Goal: Task Accomplishment & Management: Complete application form

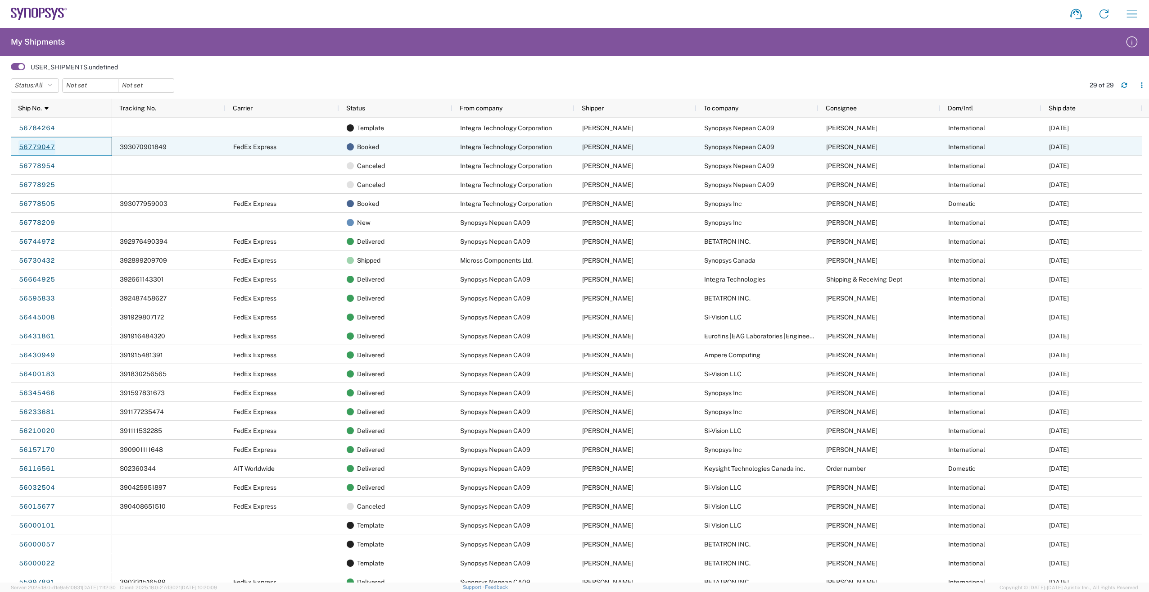
click at [38, 145] on link "56779047" at bounding box center [36, 147] width 37 height 14
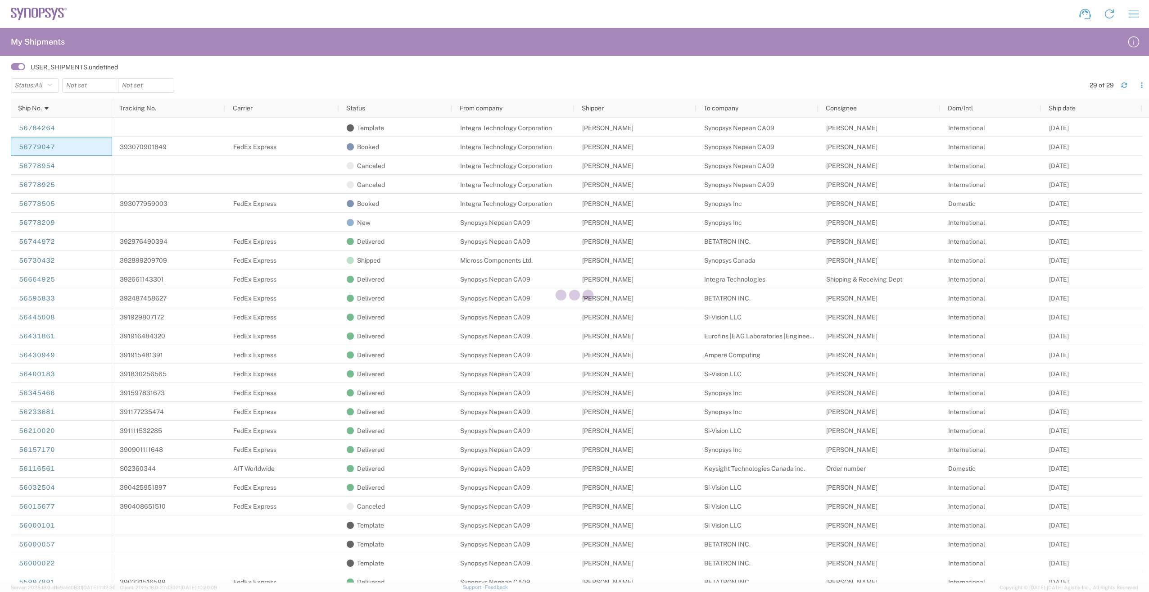
click at [159, 55] on div at bounding box center [574, 296] width 1149 height 592
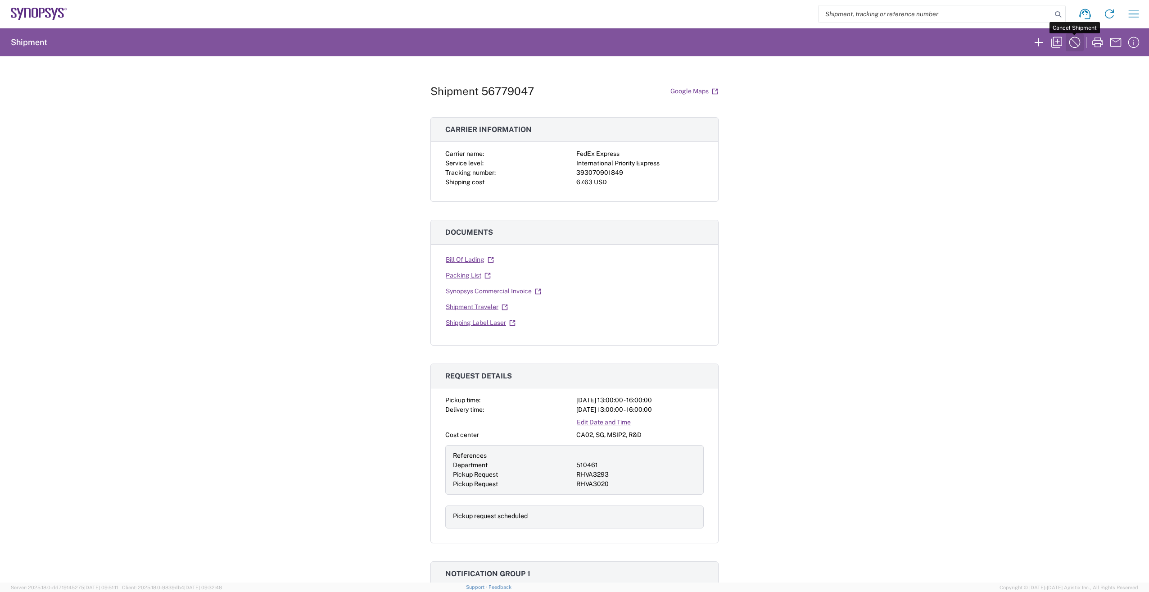
click at [1076, 43] on icon "button" at bounding box center [1074, 42] width 14 height 14
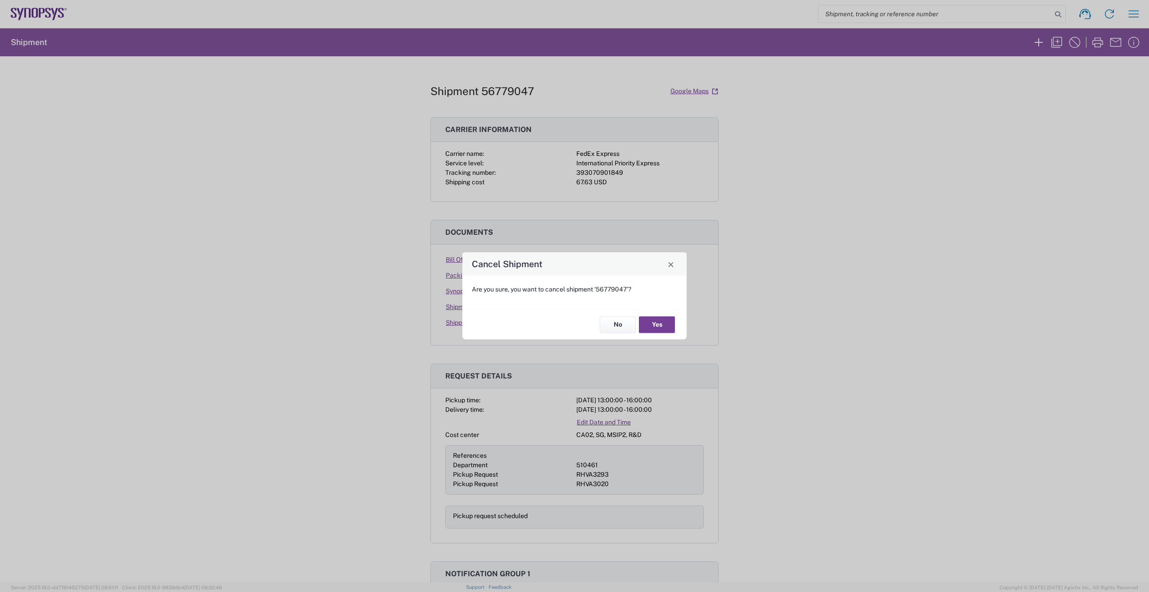
click at [668, 321] on button "Yes" at bounding box center [657, 324] width 36 height 17
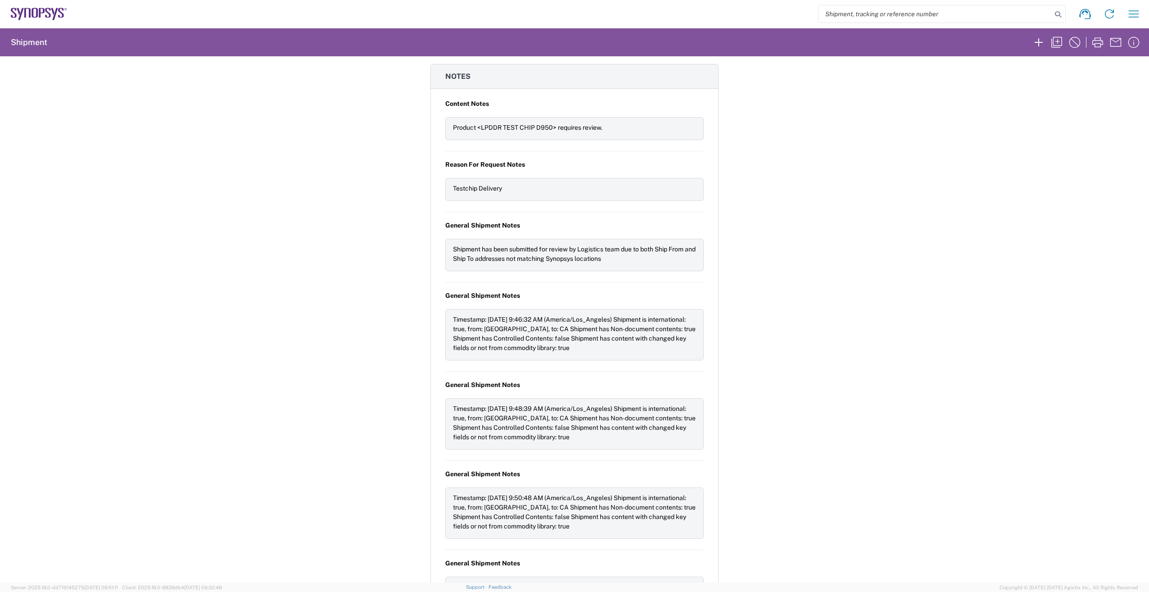
scroll to position [1035, 0]
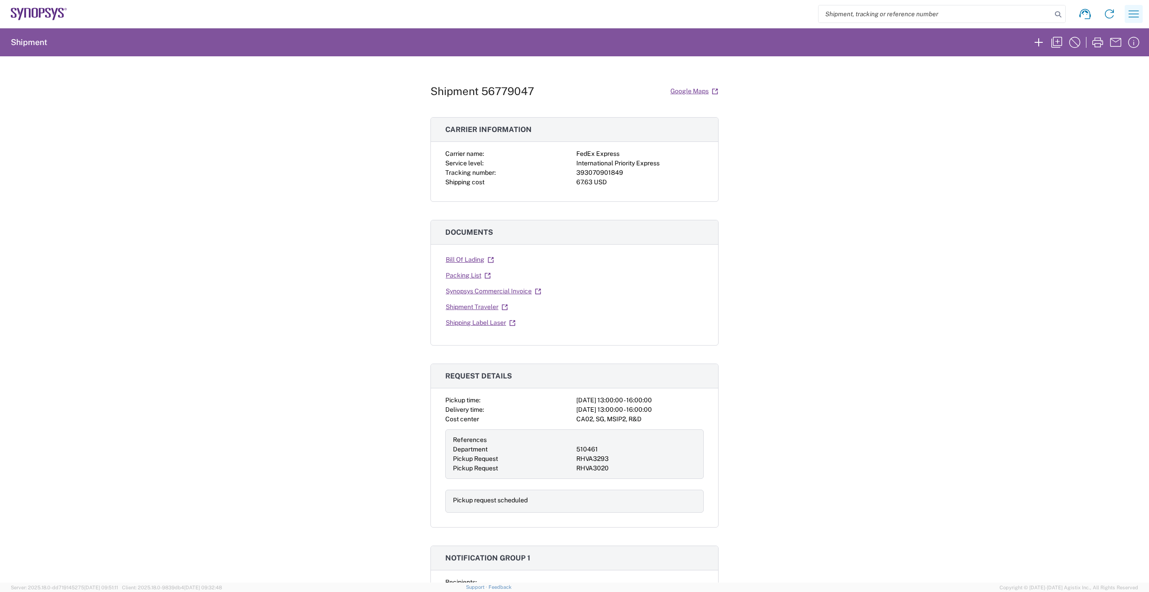
click at [1134, 18] on icon "button" at bounding box center [1133, 14] width 14 height 14
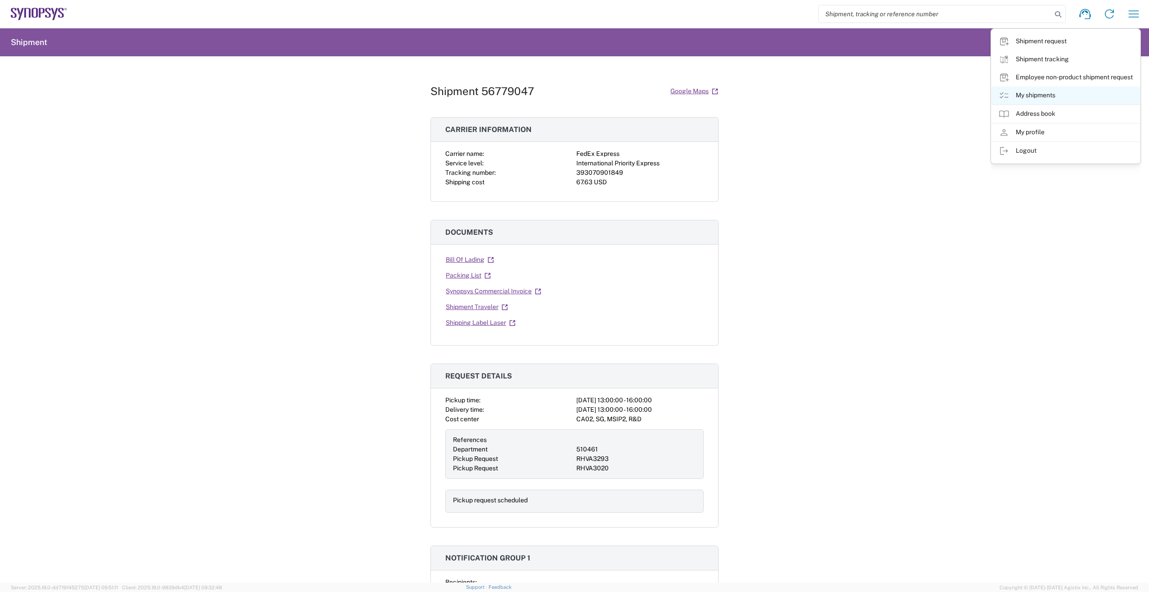
click at [1004, 95] on icon at bounding box center [1003, 95] width 11 height 11
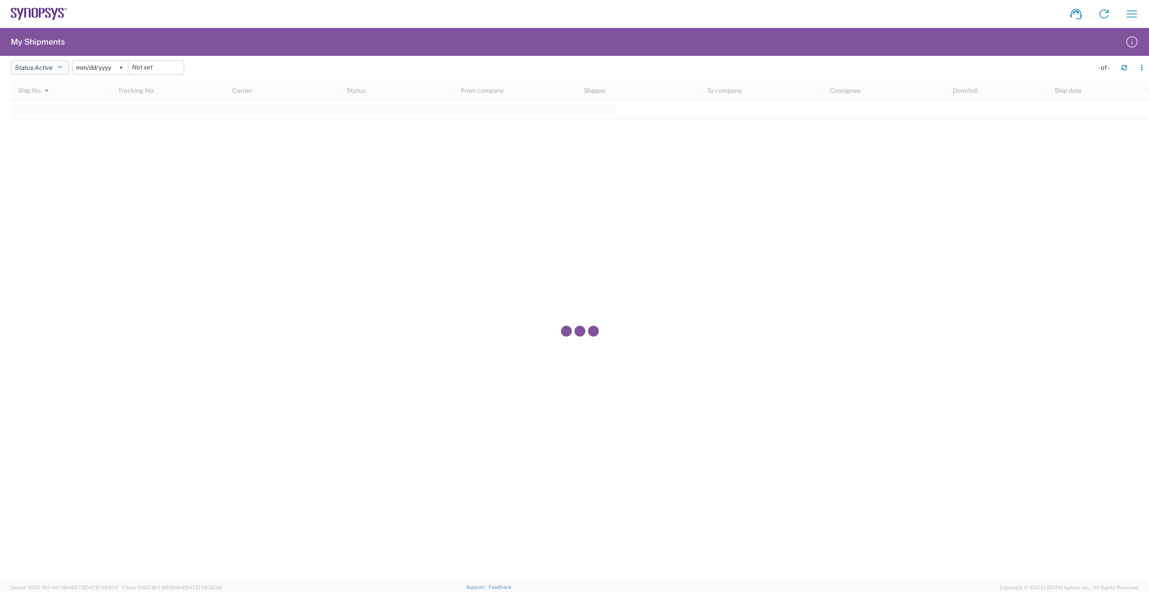
click at [62, 67] on icon "button" at bounding box center [59, 67] width 5 height 6
click at [76, 117] on span "All" at bounding box center [63, 115] width 105 height 14
click at [115, 66] on svg-icon at bounding box center [111, 68] width 14 height 14
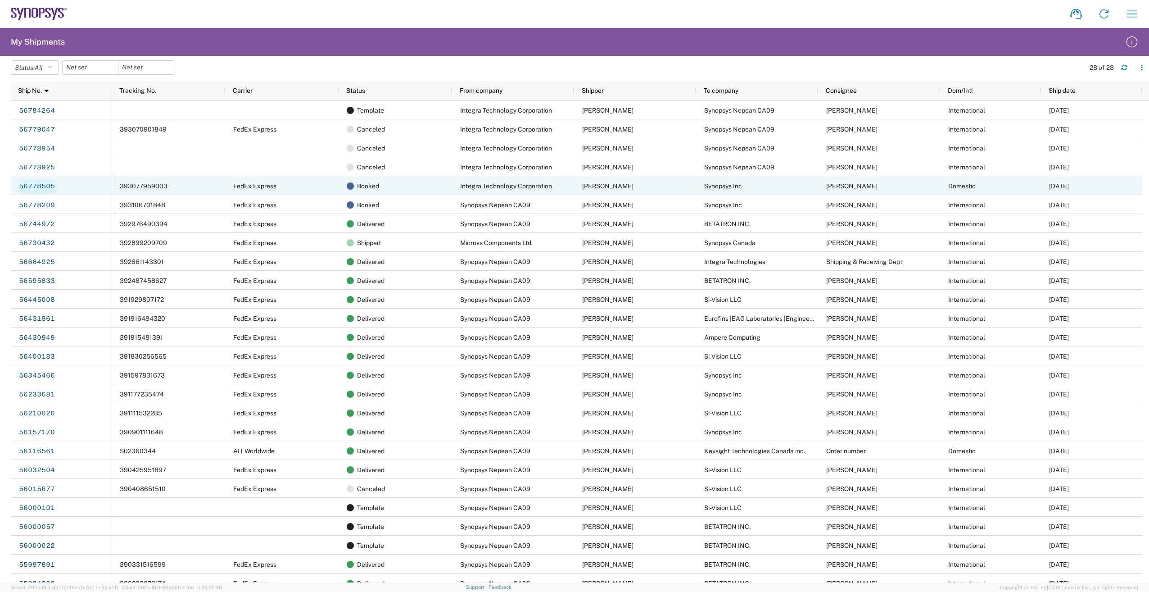
click at [45, 187] on link "56778505" at bounding box center [36, 186] width 37 height 14
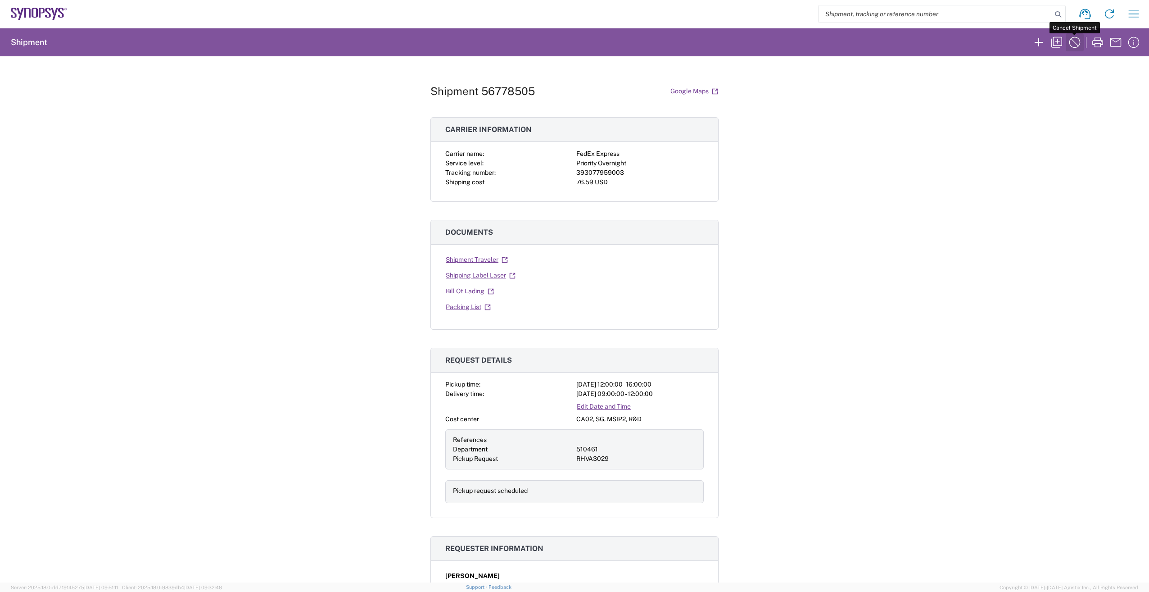
click at [1080, 42] on icon "button" at bounding box center [1074, 42] width 11 height 11
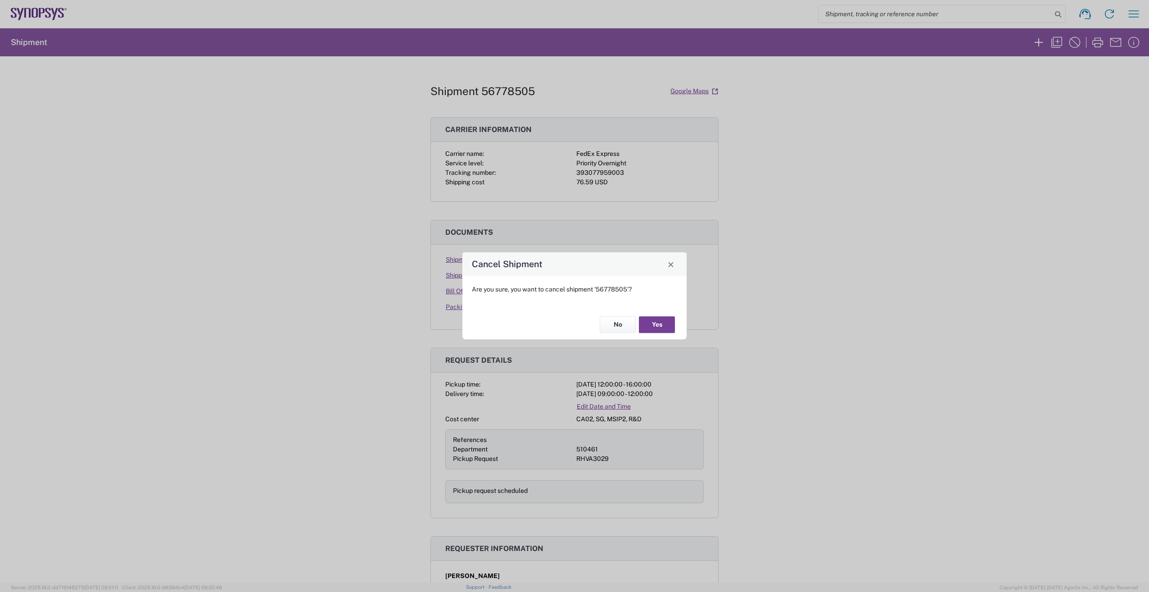
click at [664, 330] on button "Yes" at bounding box center [657, 324] width 36 height 17
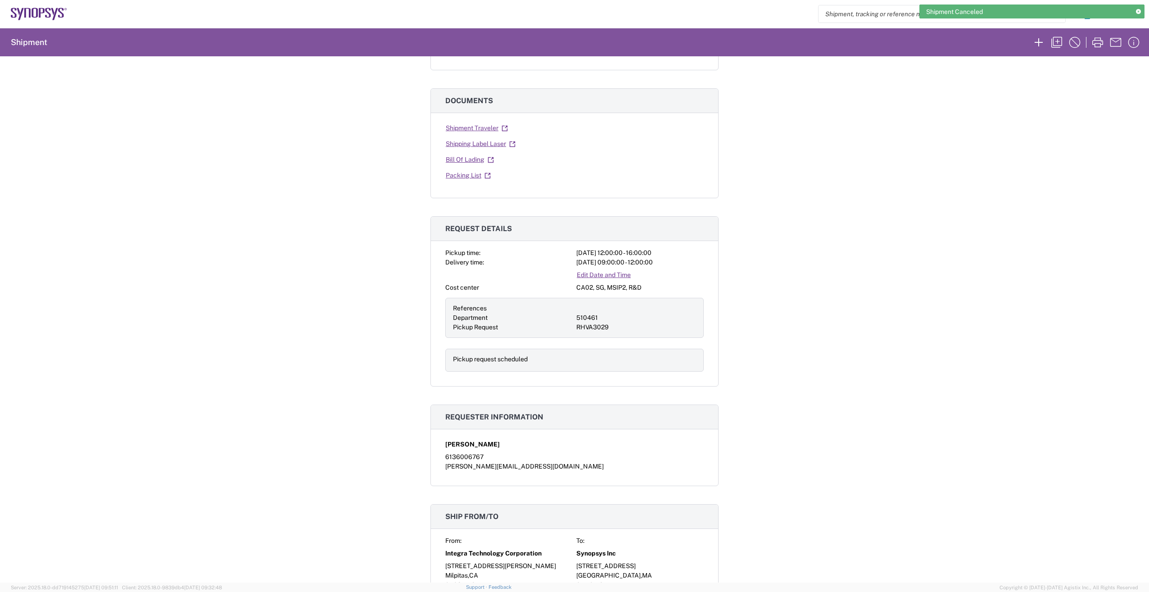
scroll to position [270, 0]
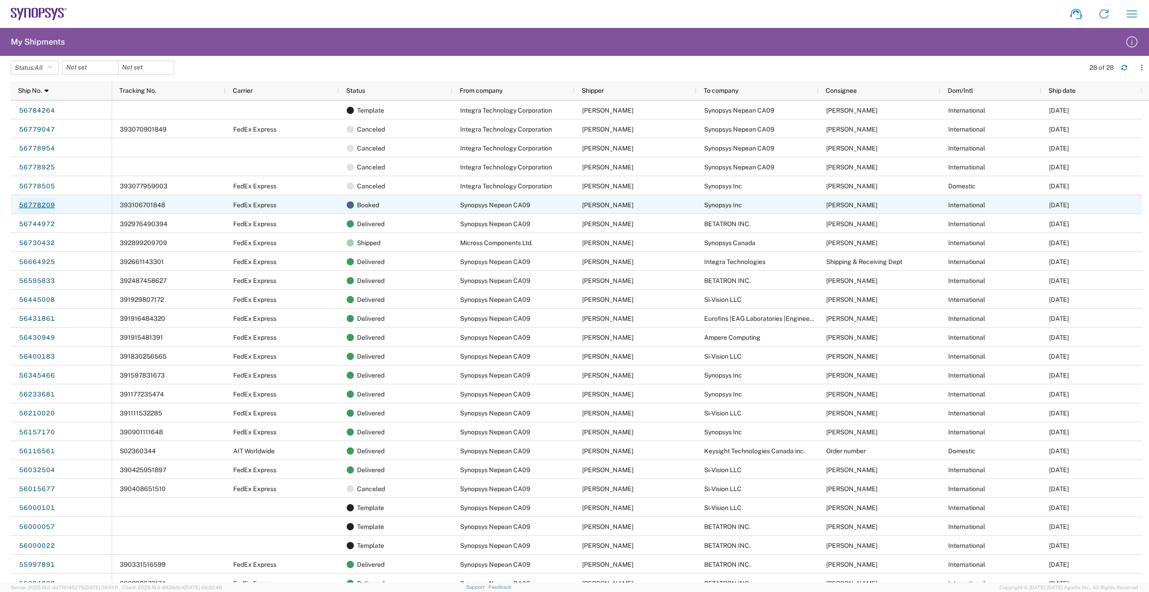
click at [45, 203] on link "56778209" at bounding box center [36, 205] width 37 height 14
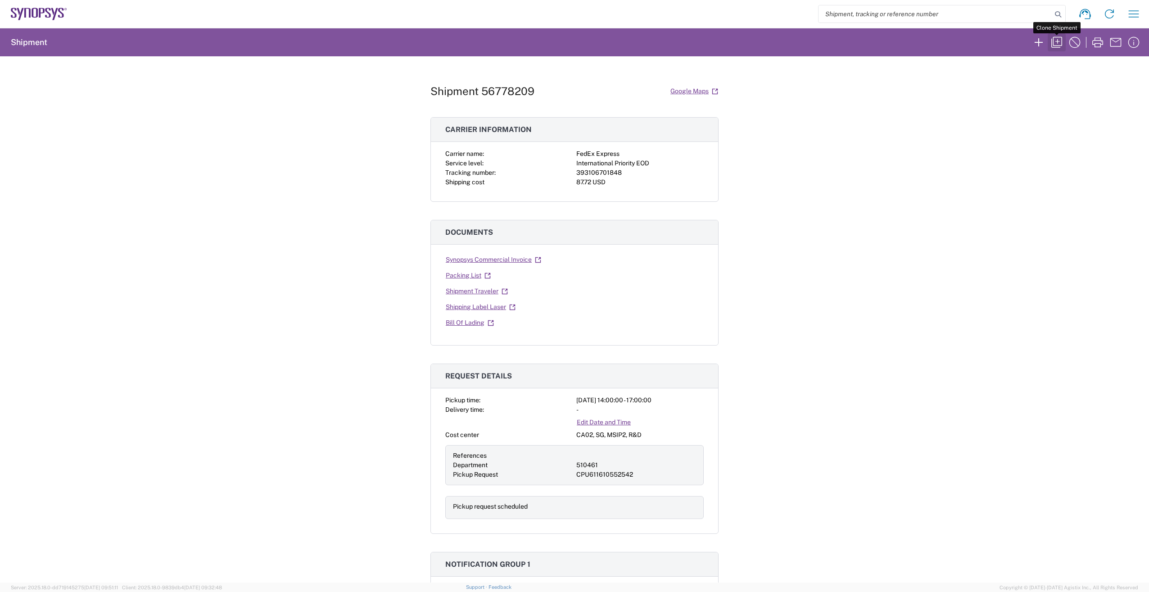
click at [1056, 40] on icon "button" at bounding box center [1056, 42] width 14 height 14
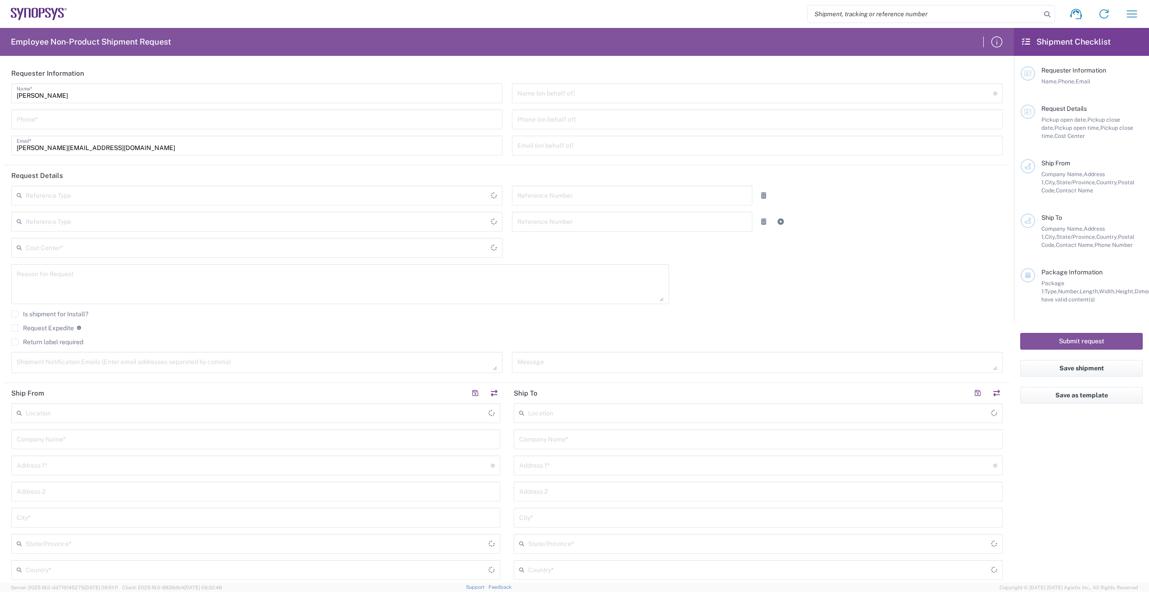
type input "Department"
type input "[GEOGRAPHIC_DATA]"
type input "Delivered at Place"
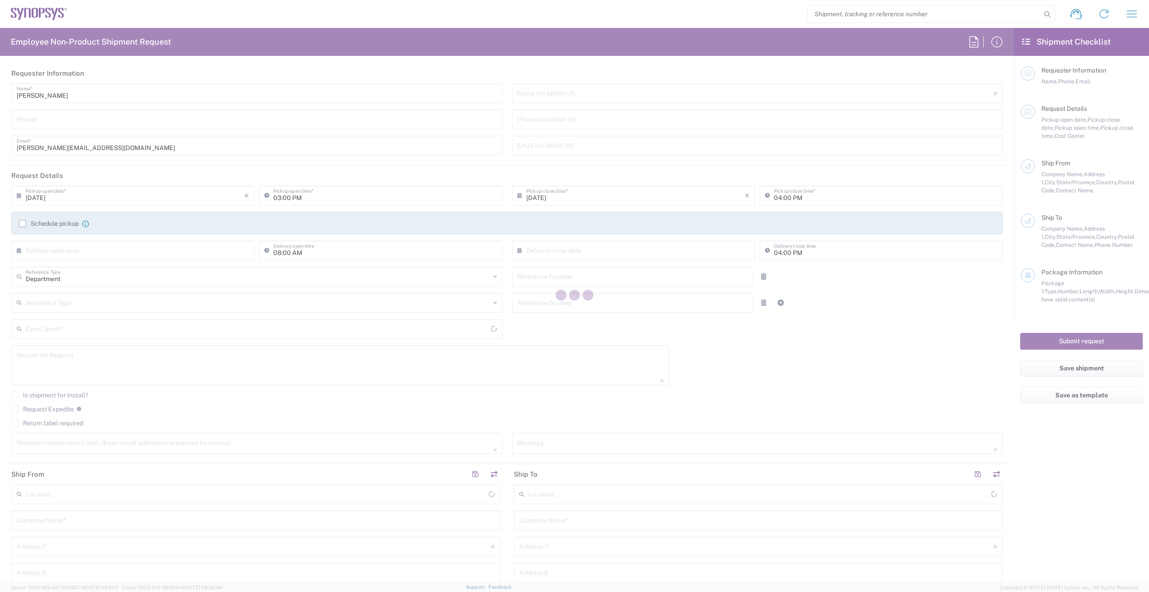
type input "6136006767"
type input "510461"
type textarea "Shipping LPDDR6 sockets with lids to [PERSON_NAME]."
type textarea "[PERSON_NAME][EMAIL_ADDRESS][DOMAIN_NAME], [EMAIL_ADDRESS][DOMAIN_NAME], [EMAIL…"
type input "Synopsys Nepean CA09"
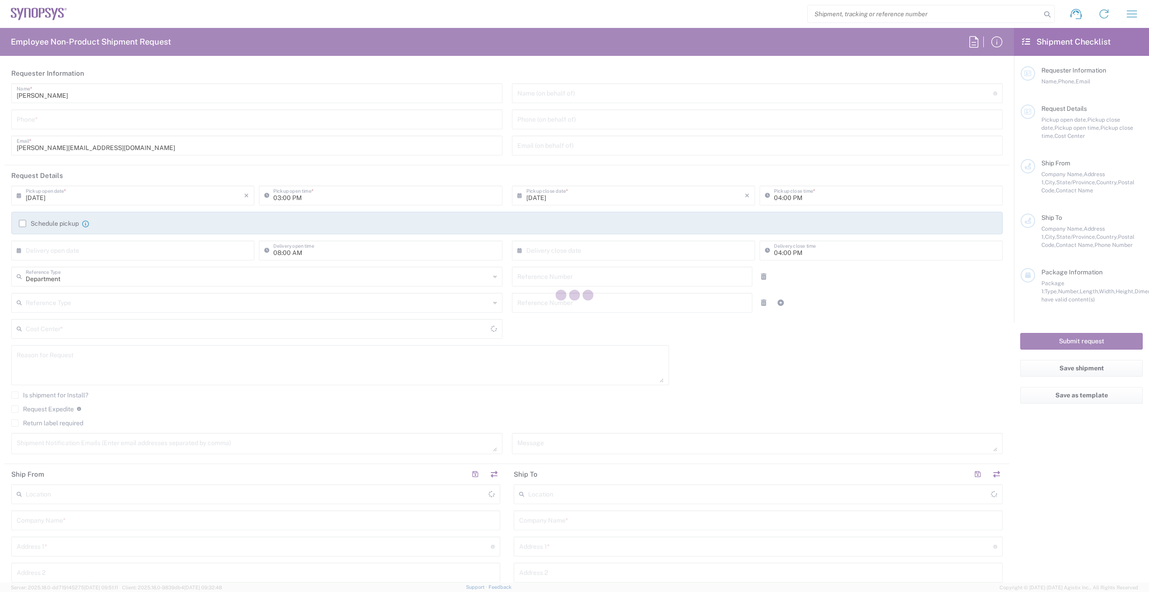
type input "One Antares Drive"
type input "Suite 300"
type input "[GEOGRAPHIC_DATA]"
type input "K2E 8C4"
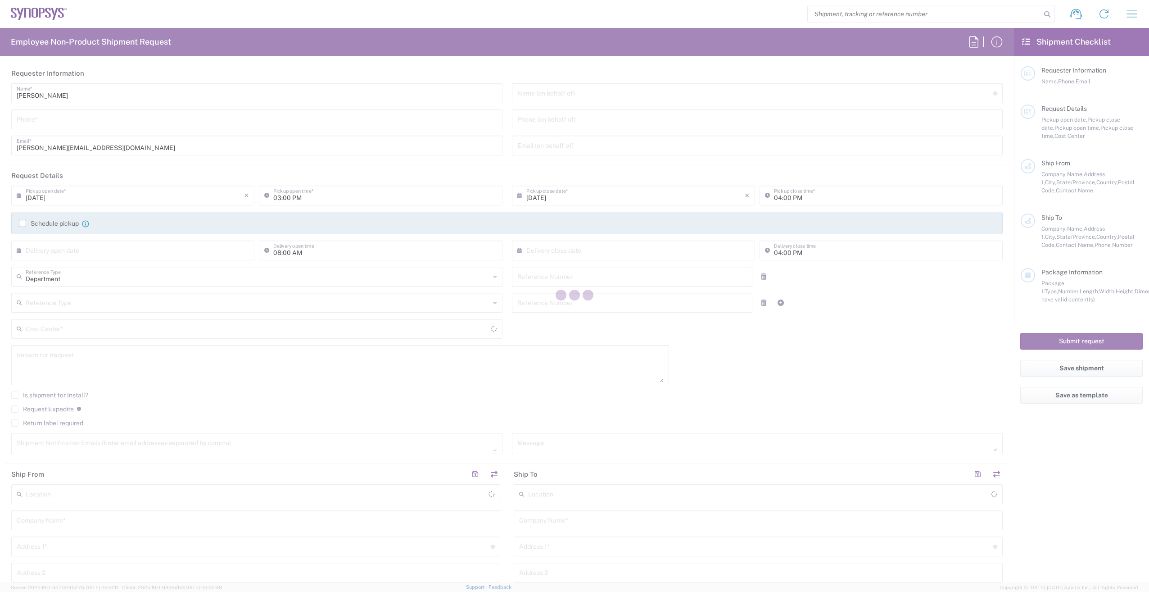
type input "[PERSON_NAME]"
type input "6136006767"
type input "[PERSON_NAME][EMAIL_ADDRESS][DOMAIN_NAME]"
type input "Synopsys Inc"
type input "[STREET_ADDRESS]"
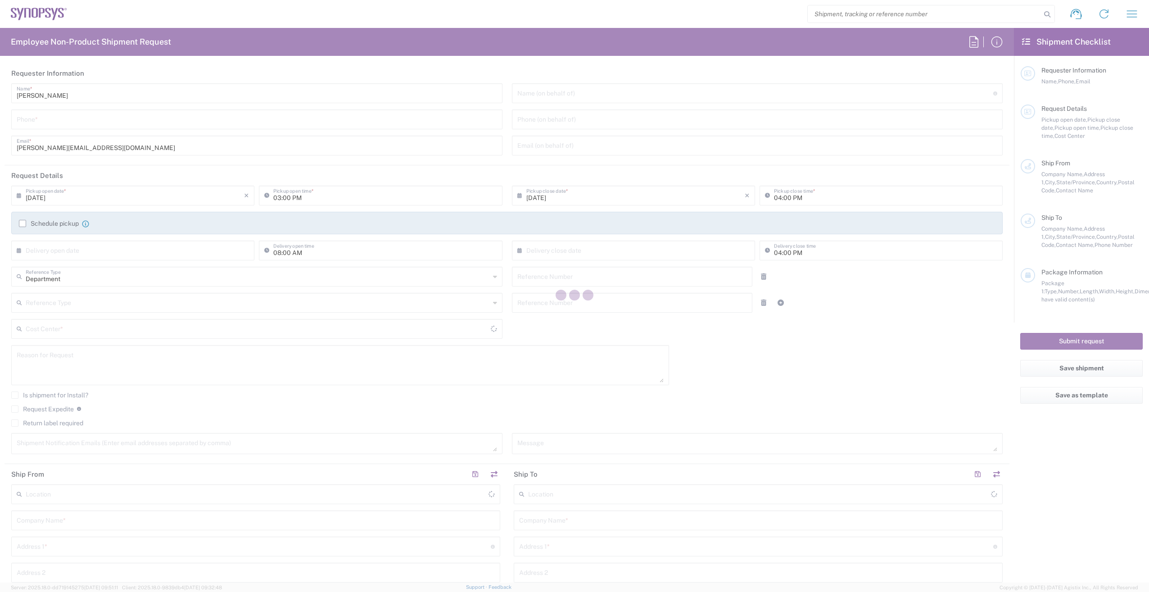
type input "[GEOGRAPHIC_DATA]"
type input "[US_STATE]"
type input "01719"
type input "[PERSON_NAME]"
type input "[PHONE_NUMBER]"
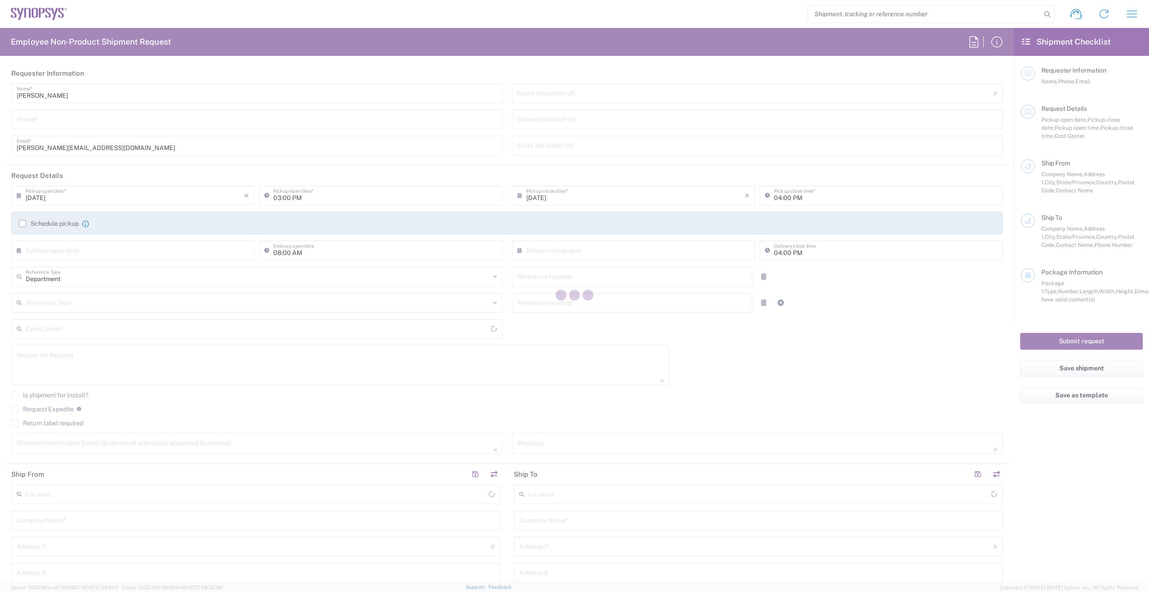
type input "[PERSON_NAME][EMAIL_ADDRESS][DOMAIN_NAME]"
type input "02:00 PM"
type input "05:00 PM"
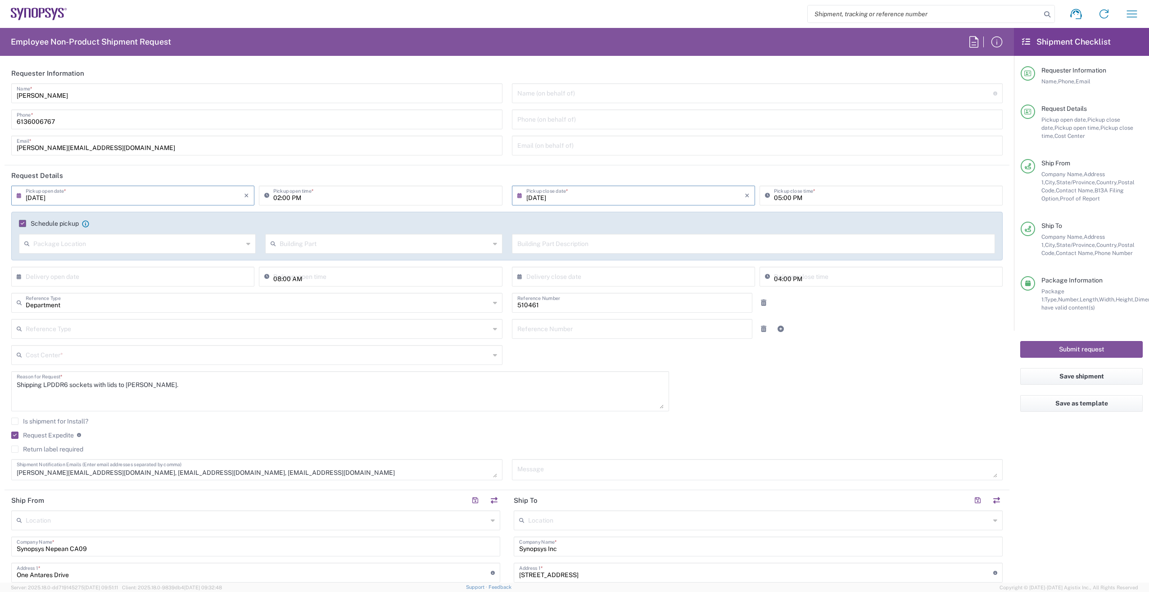
type input "CA02, SG, MSIP2, R&D 510461"
type input "[GEOGRAPHIC_DATA]"
type input "Large Box"
type input "Nepean CA09"
type input "Boxborough US8W"
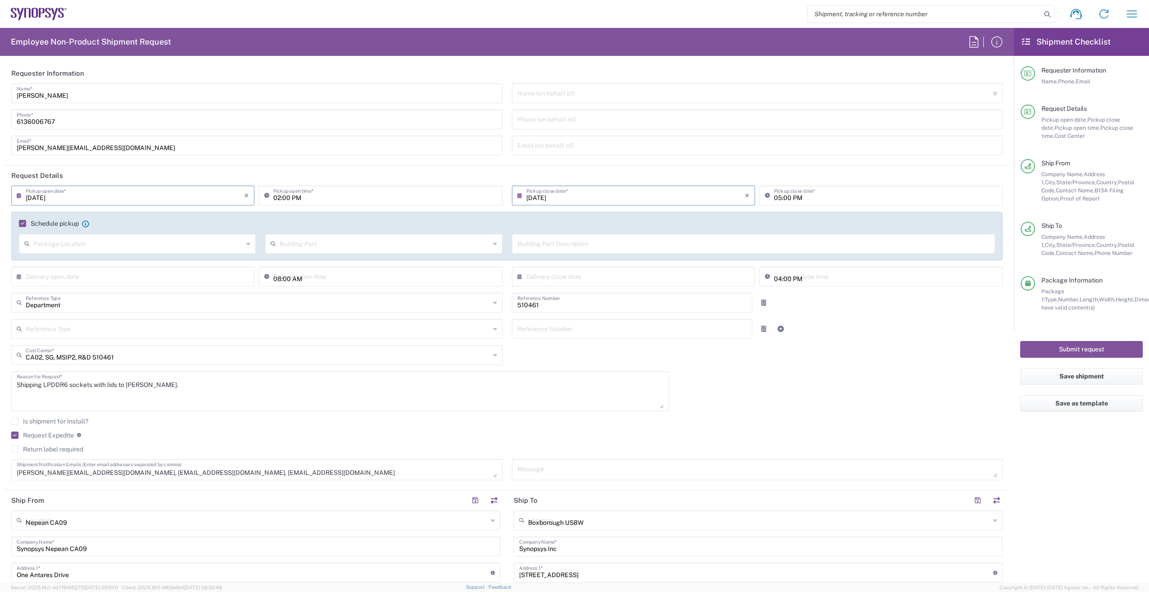
click at [112, 197] on input "[DATE]" at bounding box center [135, 195] width 218 height 16
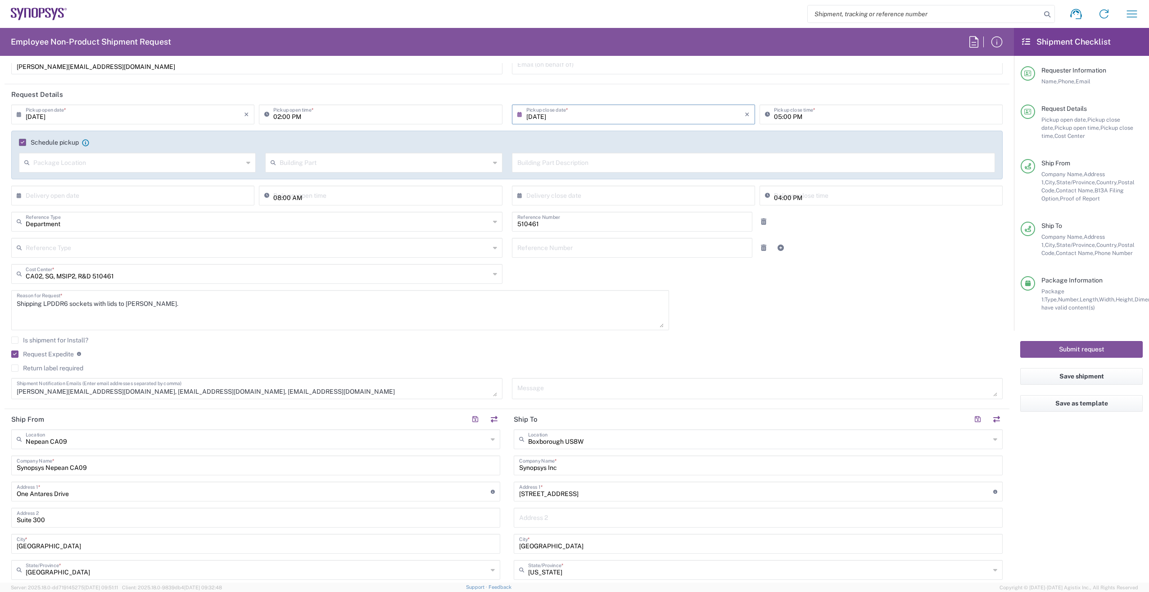
scroll to position [90, 0]
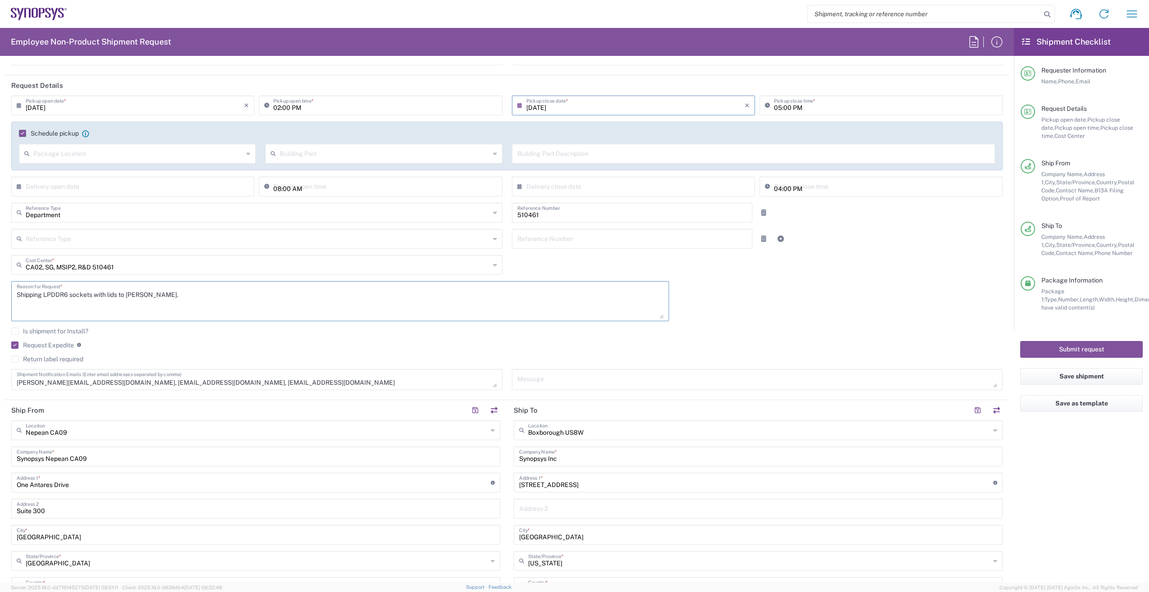
click at [126, 297] on textarea "Shipping LPDDR6 sockets with lids to [PERSON_NAME]." at bounding box center [340, 301] width 647 height 35
type textarea "Shipping LPDDR6 sockets with lids, 2 RDIMM, 2 MRDIMM to [PERSON_NAME]."
drag, startPoint x: 95, startPoint y: 383, endPoint x: 0, endPoint y: 388, distance: 94.7
click at [0, 389] on html "Shipment request Shipment tracking Employee non-product shipment request My shi…" at bounding box center [574, 296] width 1149 height 592
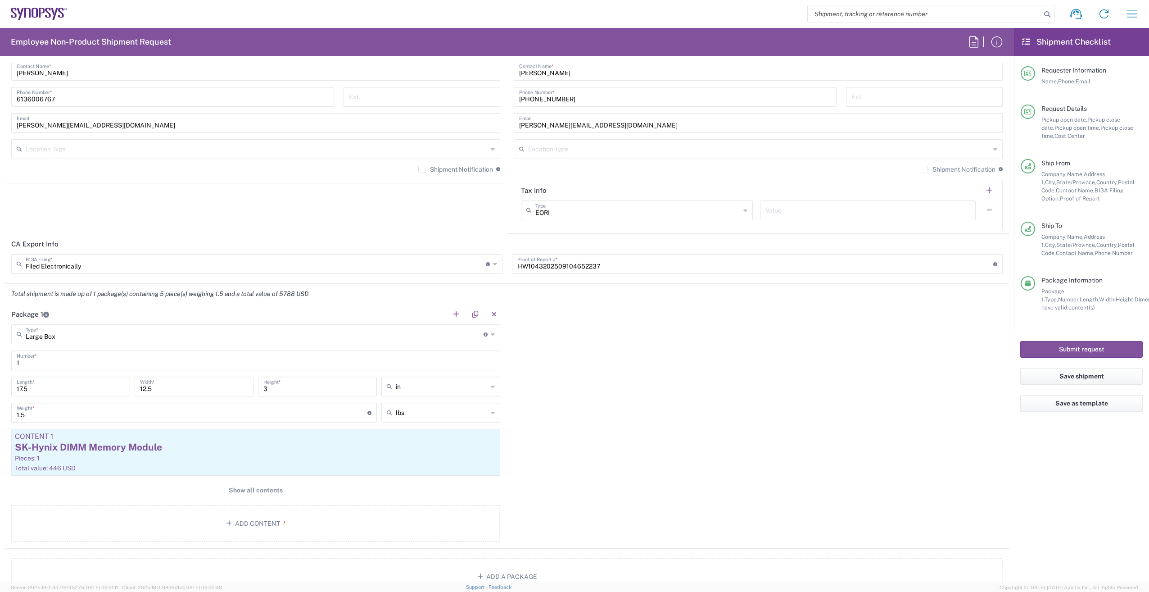
scroll to position [675, 0]
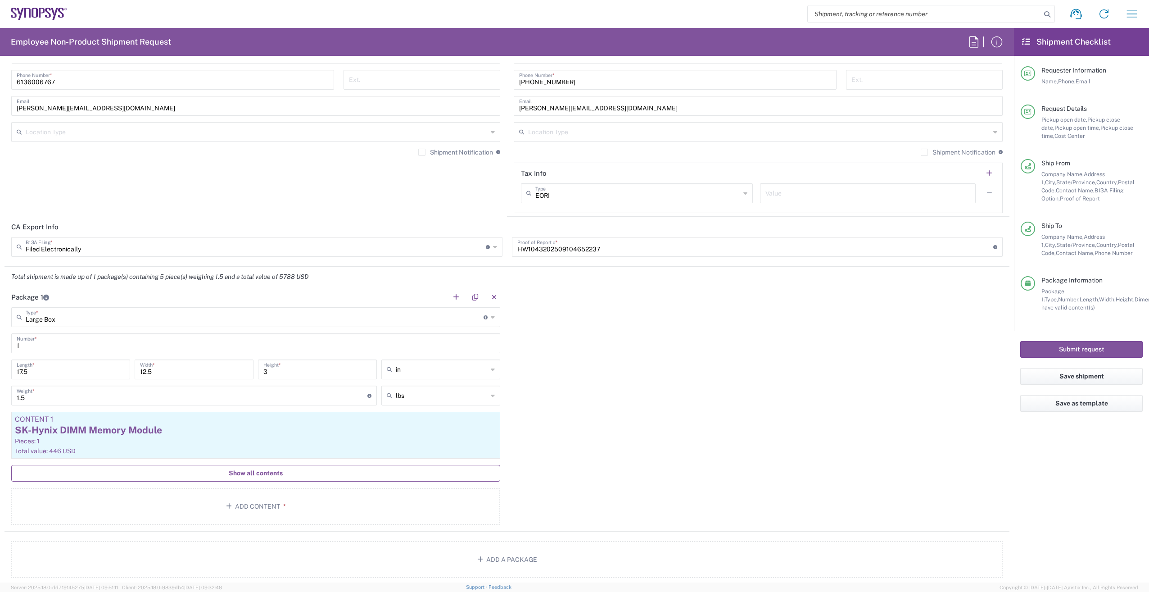
type textarea "[EMAIL_ADDRESS][DOMAIN_NAME], [EMAIL_ADDRESS][DOMAIN_NAME]"
click at [261, 473] on span "Show all contents" at bounding box center [256, 473] width 54 height 9
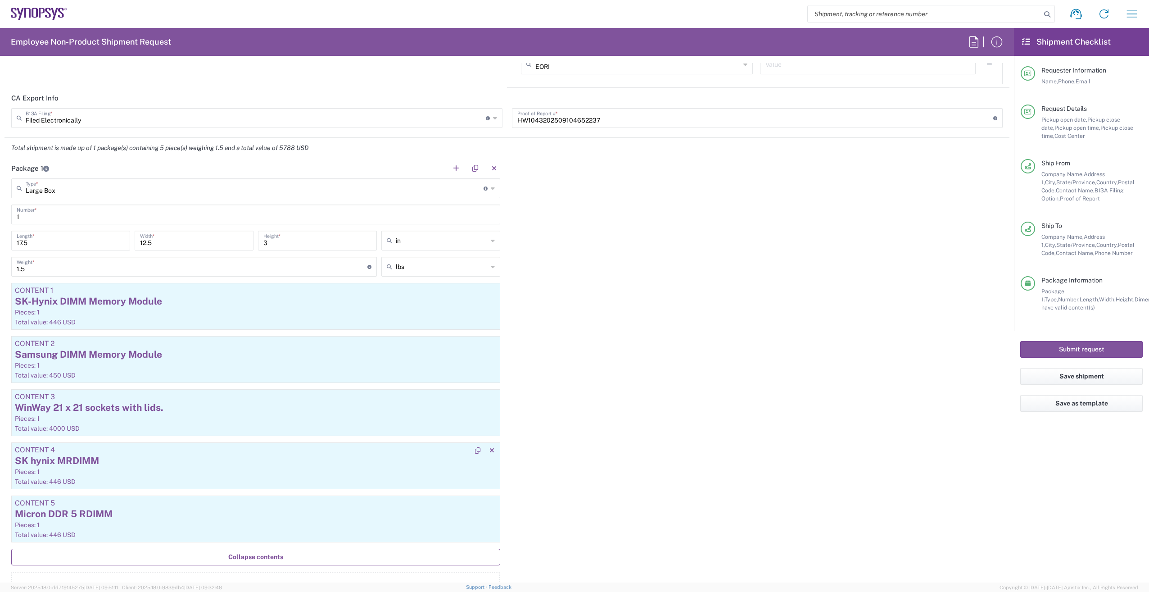
scroll to position [810, 0]
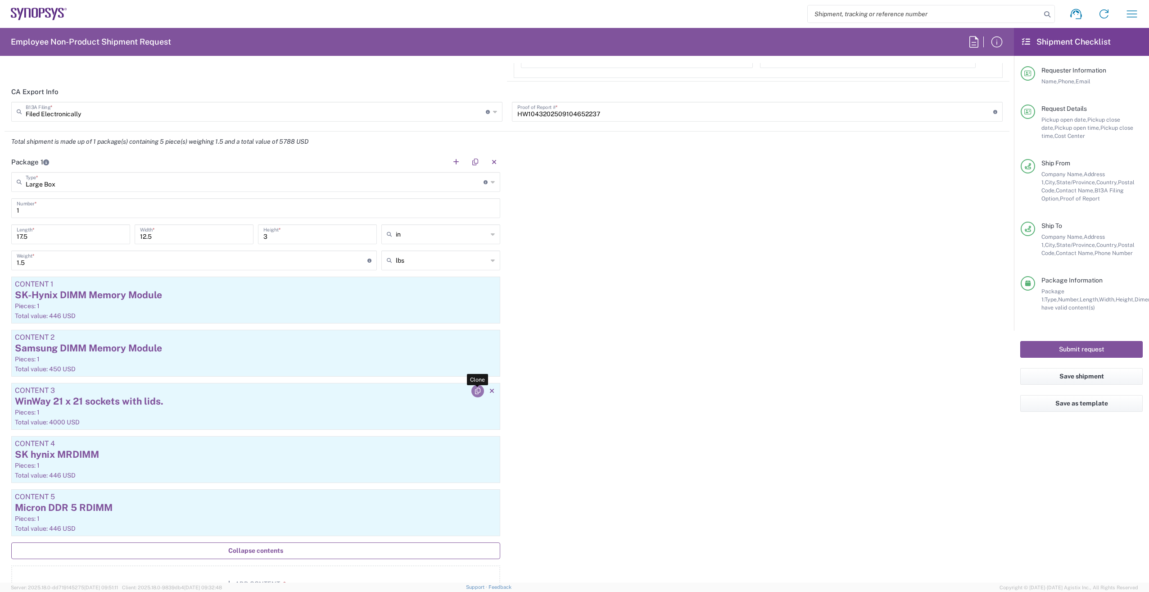
click at [475, 392] on icon "button" at bounding box center [477, 391] width 5 height 6
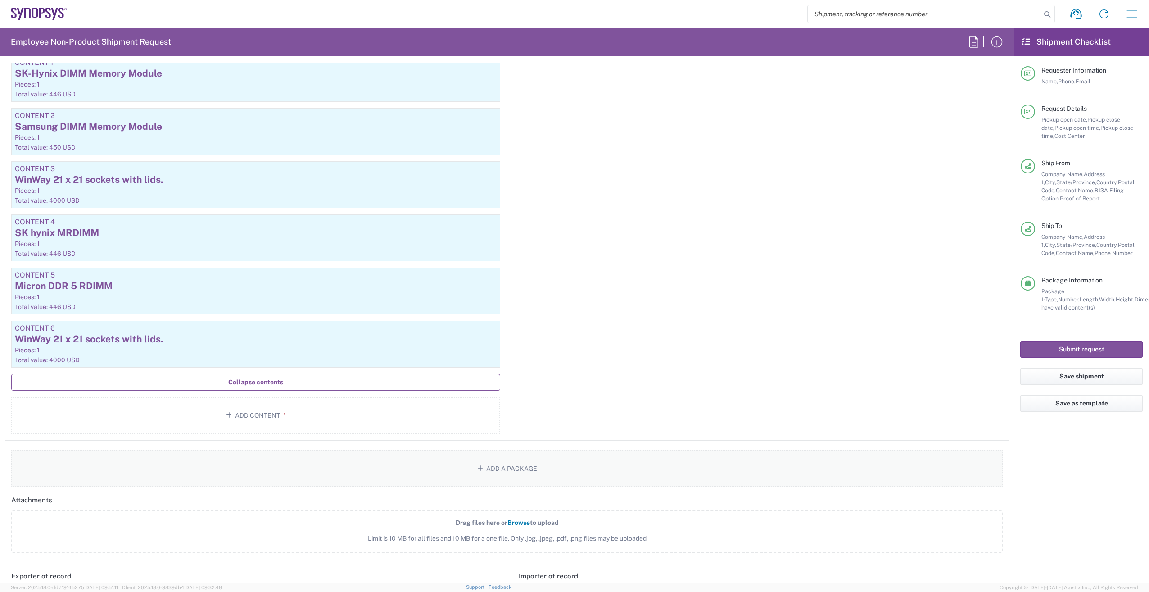
scroll to position [1035, 0]
click at [343, 336] on div "WinWay 21 x 21 sockets with lids." at bounding box center [256, 336] width 482 height 14
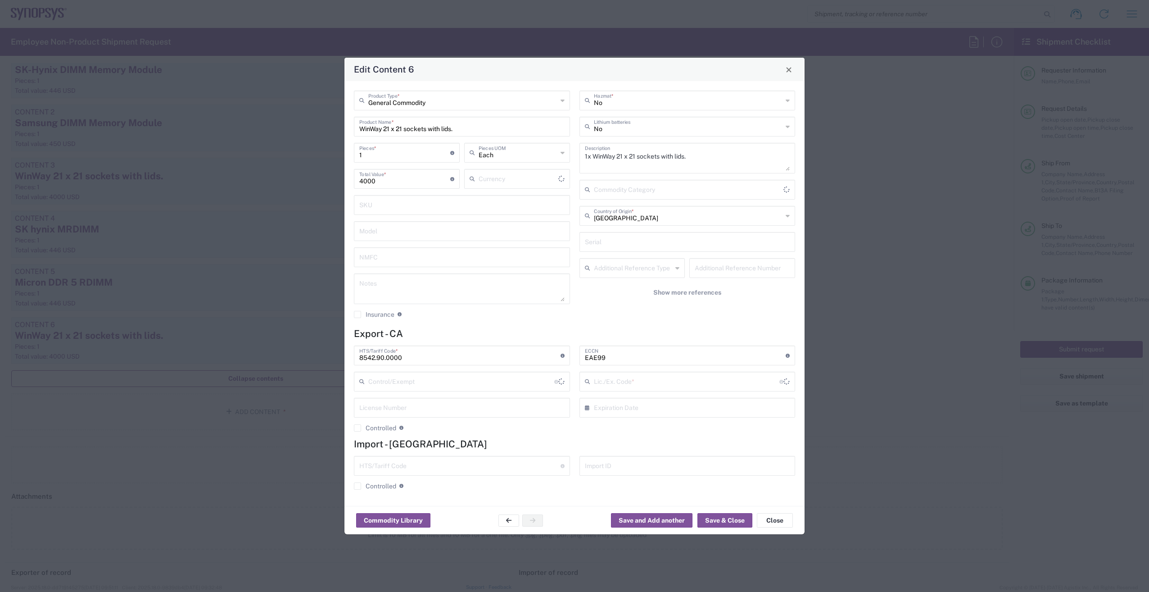
type input "NLR - No License Required"
type input "US Dollar"
type input "BIS"
drag, startPoint x: 383, startPoint y: 128, endPoint x: 332, endPoint y: 130, distance: 50.9
click at [333, 130] on div "Edit Content 6 General Commodity Product Type * WinWay 21 x 21 sockets with lid…" at bounding box center [574, 296] width 1149 height 592
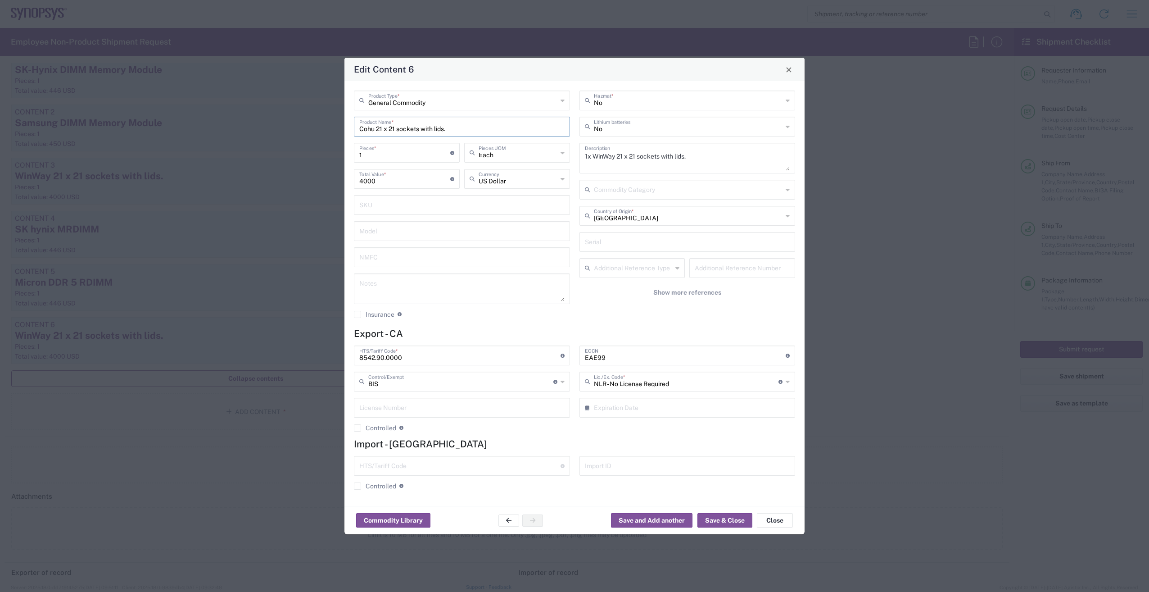
type input "Cohu 21 x 21 sockets with lids."
drag, startPoint x: 594, startPoint y: 157, endPoint x: 636, endPoint y: 153, distance: 42.5
click at [636, 153] on textarea "1x WinWay 21 x 21 sockets with lids." at bounding box center [687, 157] width 205 height 25
type textarea "1x Cohu 21 x 21 sockets with lids."
click at [728, 518] on button "Save & Close" at bounding box center [724, 520] width 55 height 14
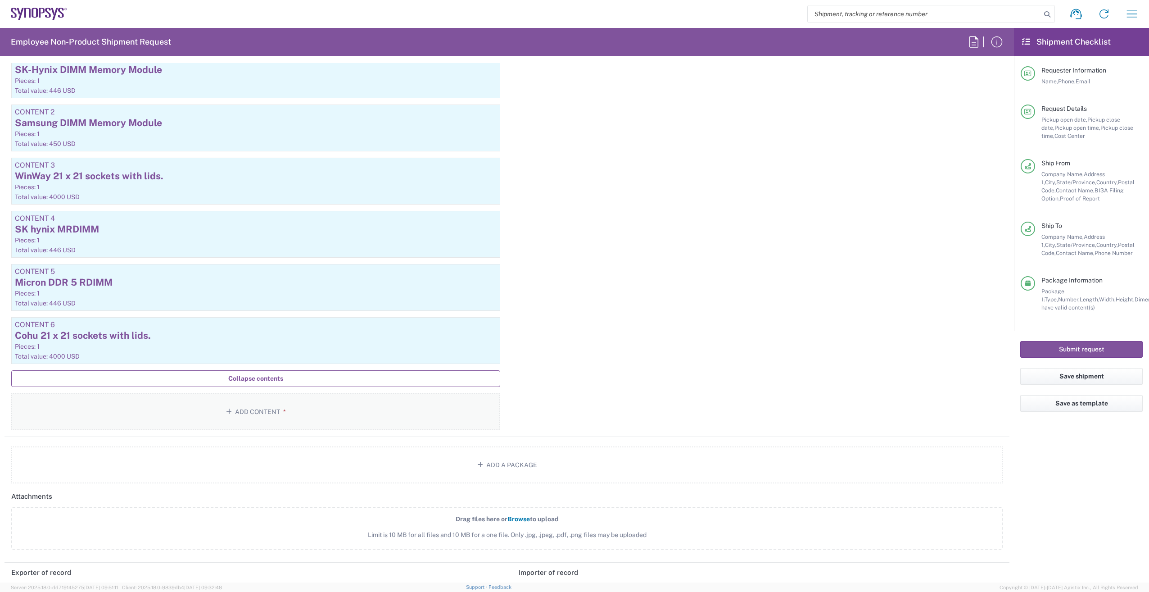
click at [257, 415] on button "Add Content *" at bounding box center [255, 411] width 489 height 37
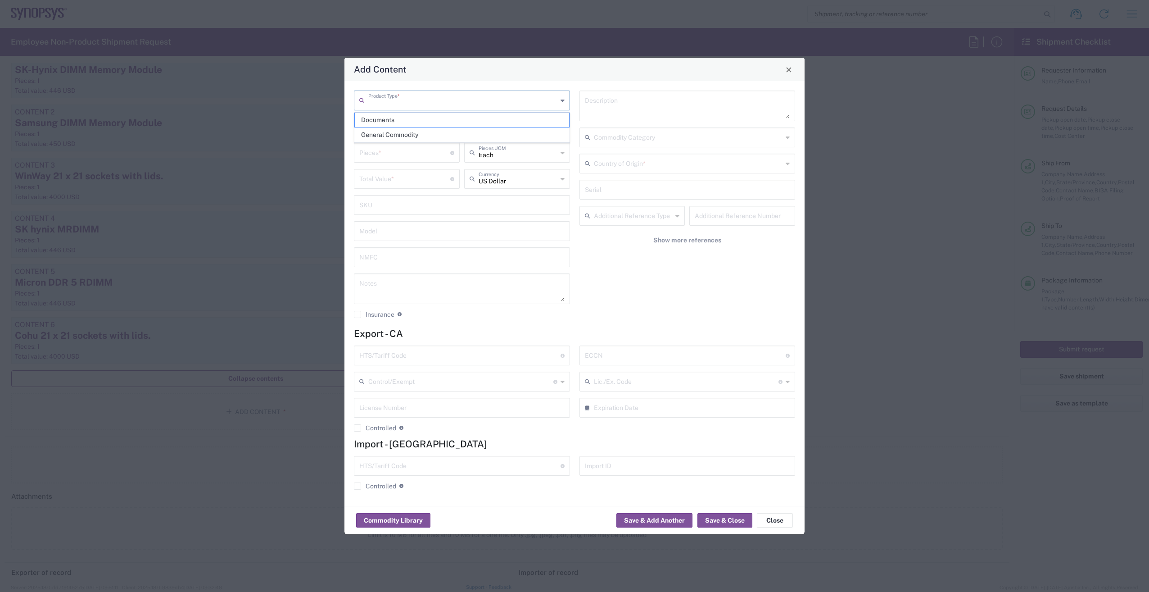
click at [393, 103] on input "text" at bounding box center [462, 100] width 189 height 16
click at [407, 138] on span "General Commodity" at bounding box center [462, 135] width 214 height 14
type input "General Commodity"
click at [440, 124] on input "text" at bounding box center [461, 126] width 205 height 16
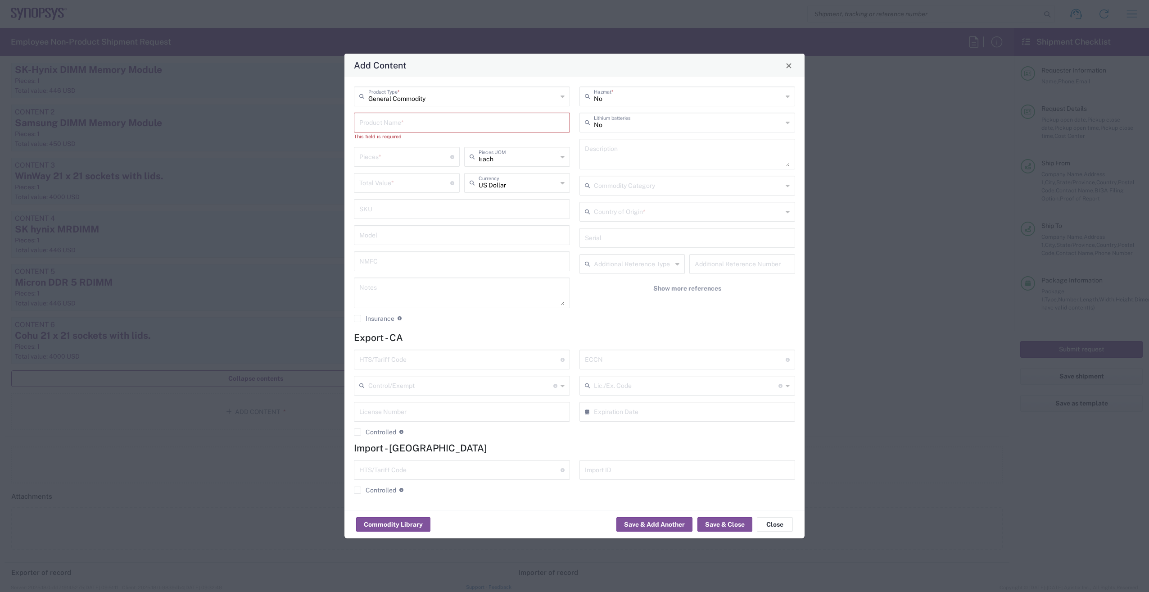
click at [426, 124] on input "text" at bounding box center [461, 122] width 205 height 16
click at [411, 123] on input "text" at bounding box center [461, 122] width 205 height 16
paste input "DDRCX109_d950A0_TSMC_MRDIMM"
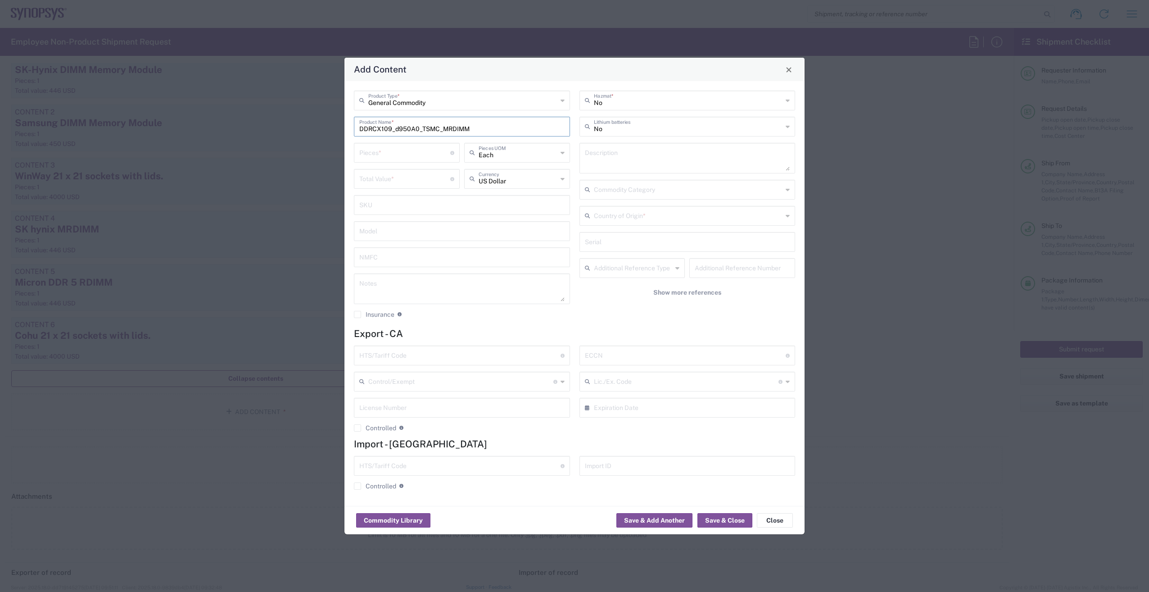
click at [361, 128] on input "DDRCX109_d950A0_TSMC_MRDIMM" at bounding box center [461, 126] width 205 height 16
type input "Test Chip DDRCX109_d950A0_TSMC_MRDIMM"
click at [634, 154] on textarea at bounding box center [687, 157] width 205 height 25
paste textarea "DDRCX109_d950A0_TSMC_MRDIMM"
type textarea "2 x DDRCX109_d950A0_TSMC_MRDIMM TT_0030, TT _0031"
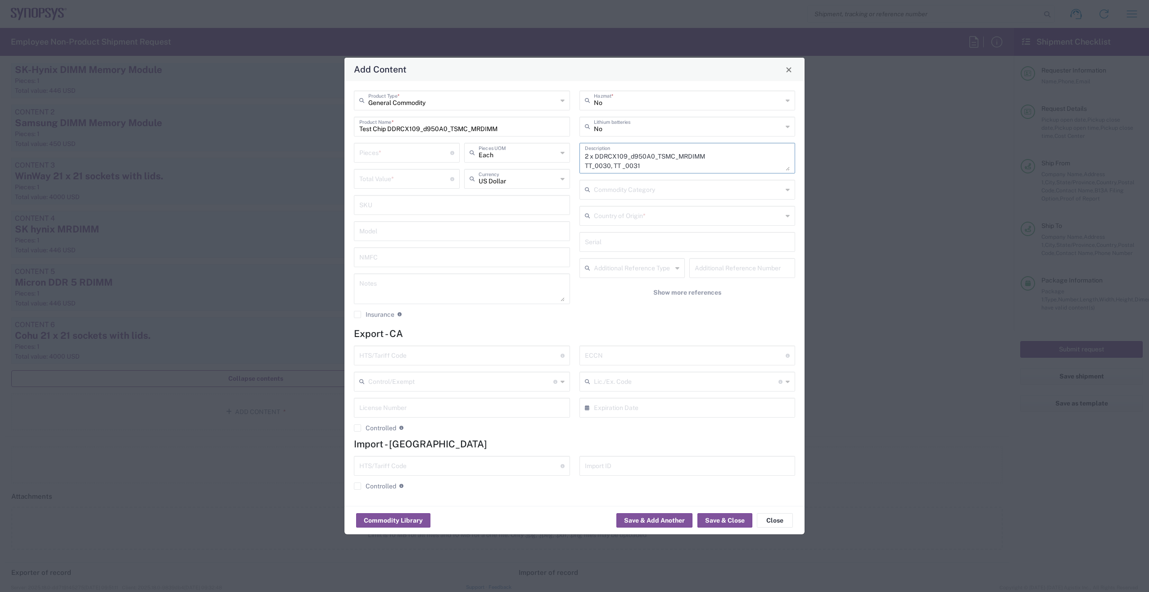
click at [411, 156] on input "number" at bounding box center [404, 152] width 91 height 16
type input "2"
click at [428, 188] on div "Total Value * Total value of all the pieces" at bounding box center [407, 179] width 106 height 20
type input "100"
click at [399, 356] on input "text" at bounding box center [459, 355] width 201 height 16
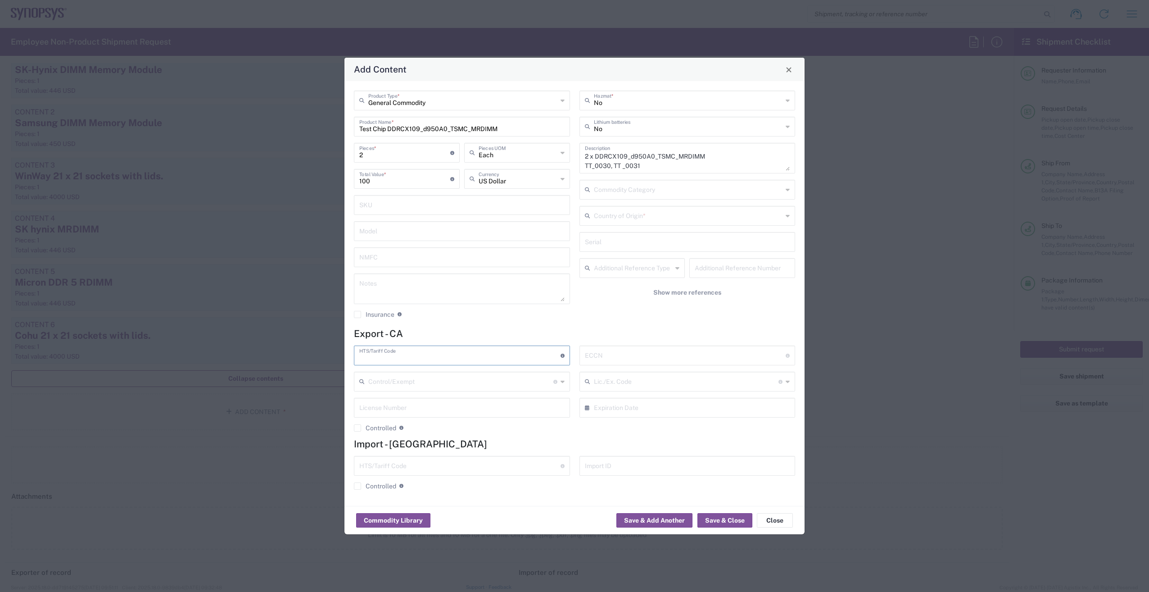
paste input "8542.31.0050"
type input "8542.31.0050"
click at [599, 355] on input "text" at bounding box center [685, 355] width 201 height 16
type input "EAR99"
click at [724, 516] on button "Save & Close" at bounding box center [724, 520] width 55 height 14
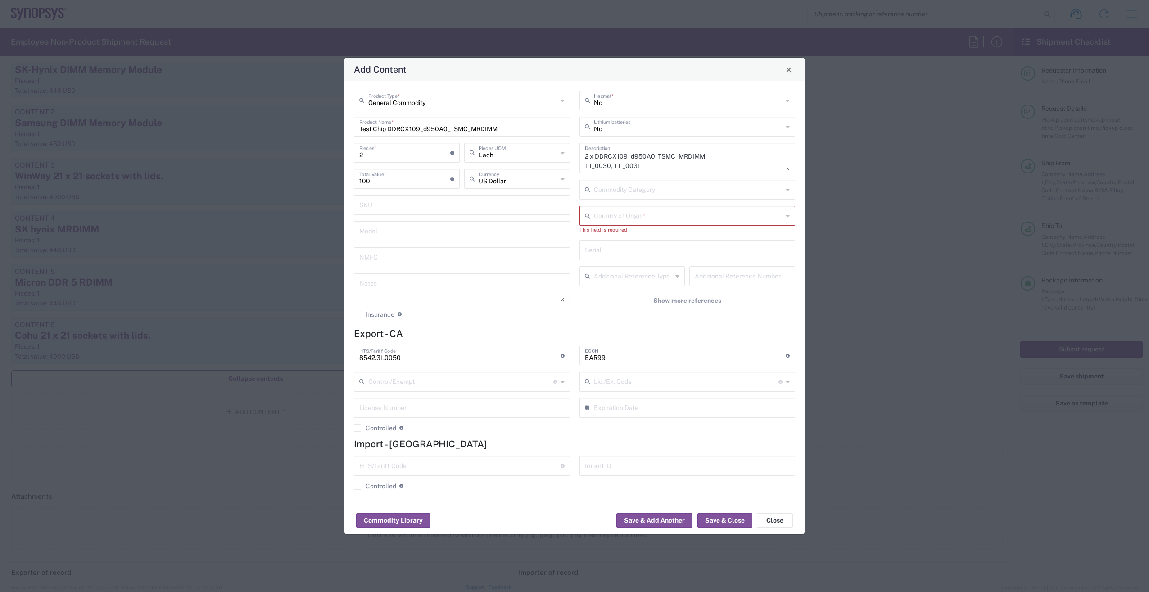
click at [669, 213] on input "text" at bounding box center [688, 215] width 189 height 16
type input "C"
click at [613, 261] on span "[GEOGRAPHIC_DATA]" at bounding box center [687, 265] width 214 height 14
type input "[GEOGRAPHIC_DATA]"
click at [722, 519] on button "Save & Close" at bounding box center [724, 520] width 55 height 14
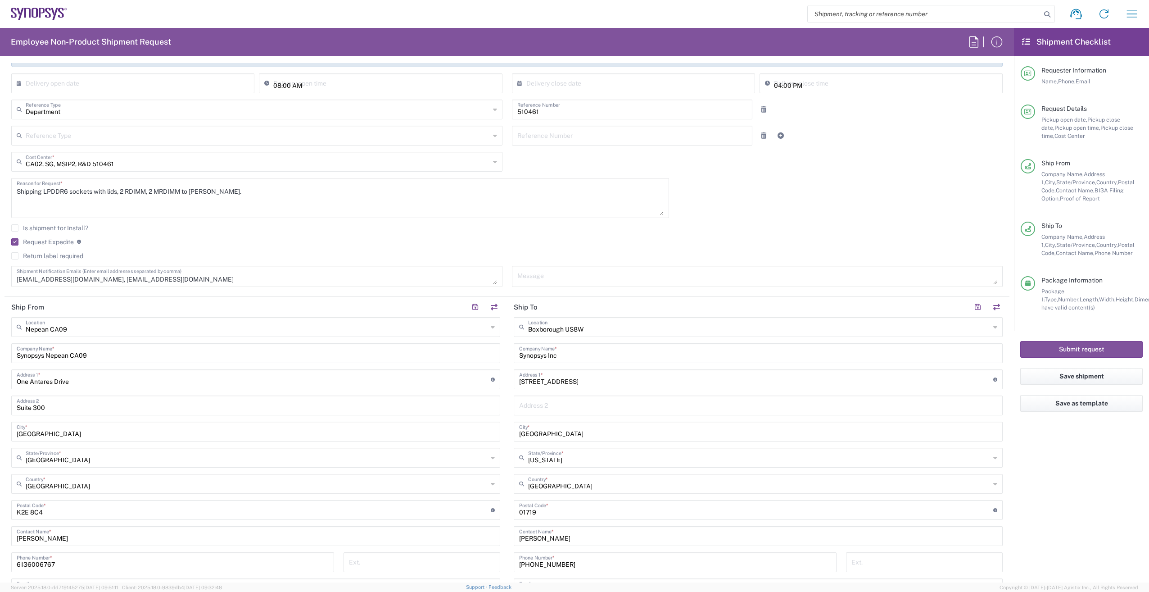
scroll to position [0, 0]
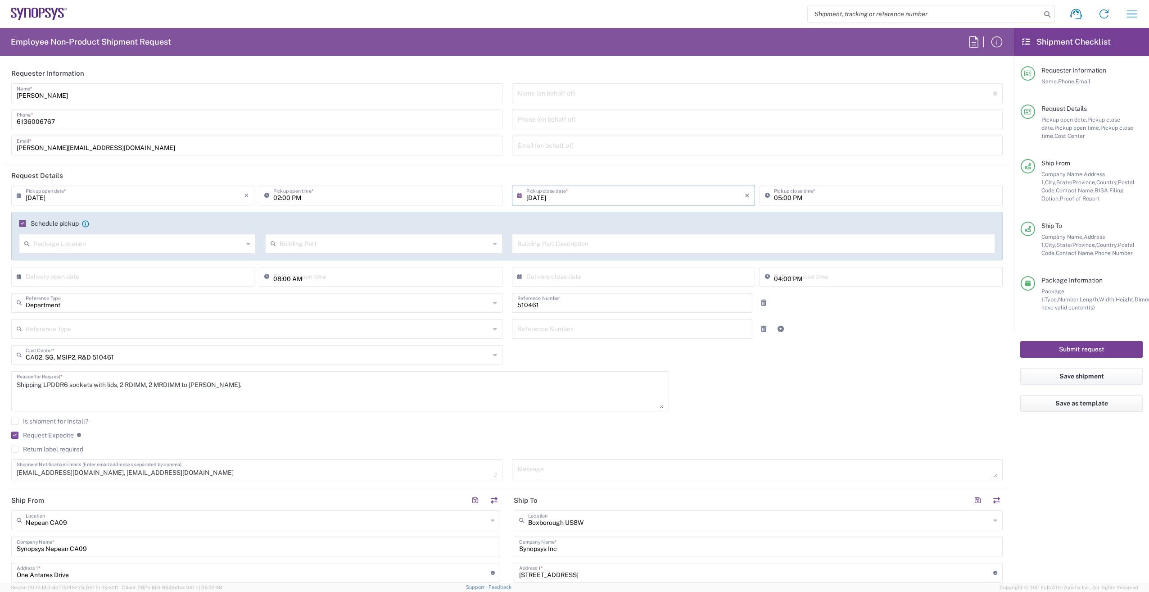
click at [1086, 352] on button "Submit request" at bounding box center [1081, 349] width 122 height 17
click at [1085, 347] on button "Submit request" at bounding box center [1081, 349] width 122 height 17
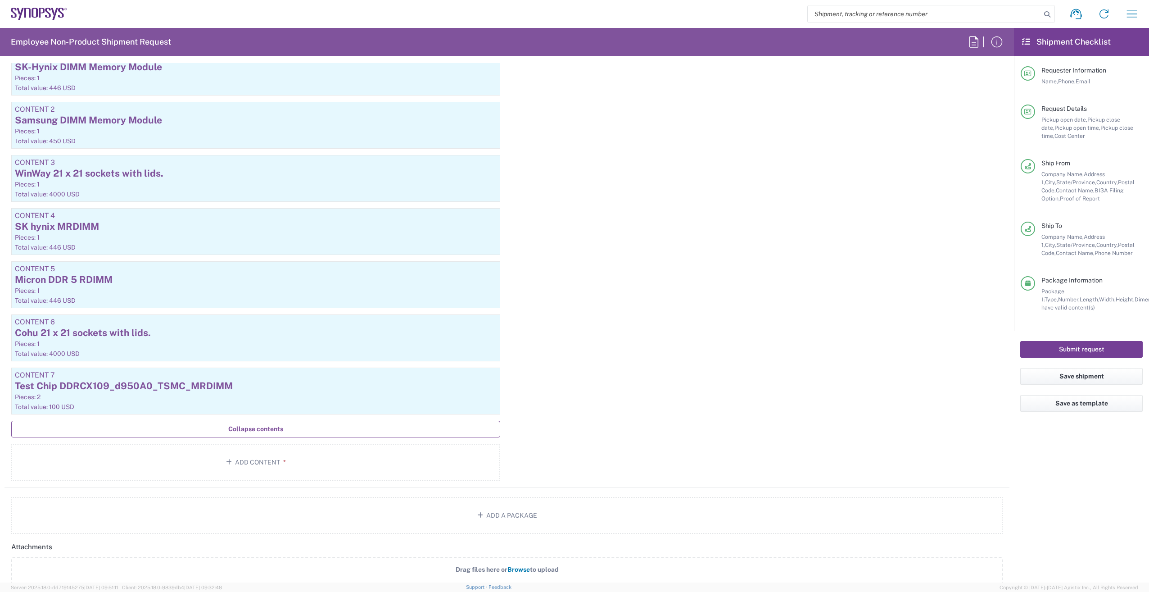
scroll to position [1455, 0]
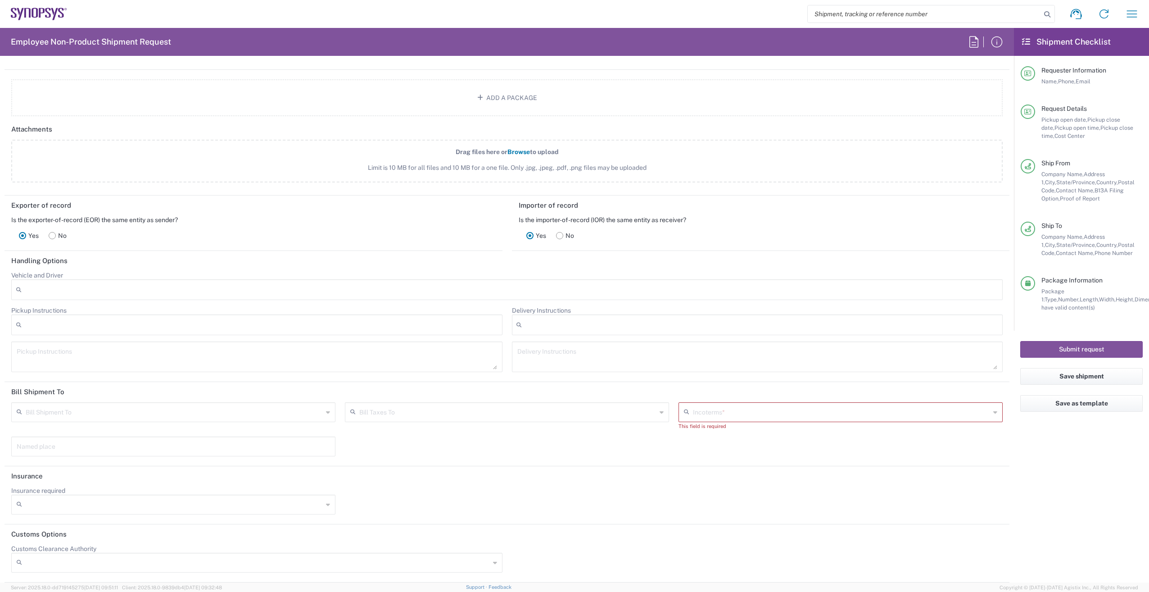
click at [330, 416] on div "Bill Shipment To" at bounding box center [173, 412] width 324 height 20
click at [323, 414] on div "Bill Shipment To" at bounding box center [173, 412] width 324 height 20
click at [303, 434] on span "Recipient Account" at bounding box center [172, 432] width 320 height 14
type input "Recipient Account"
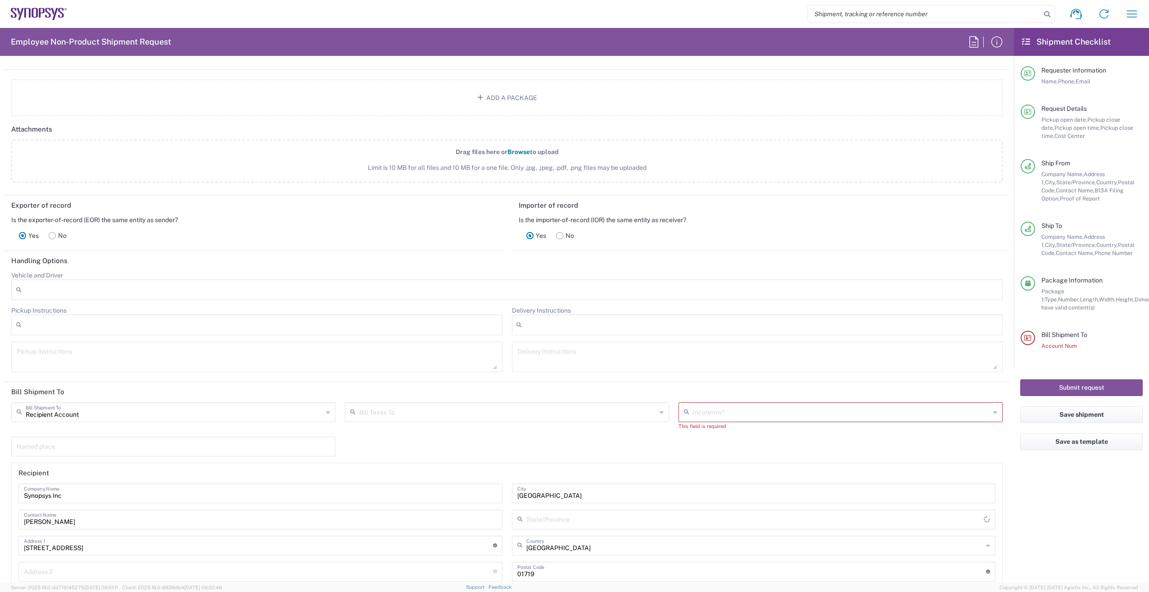
type input "[US_STATE]"
click at [326, 411] on icon at bounding box center [328, 412] width 4 height 14
click at [312, 442] on span "Sender/Shipper" at bounding box center [172, 446] width 320 height 14
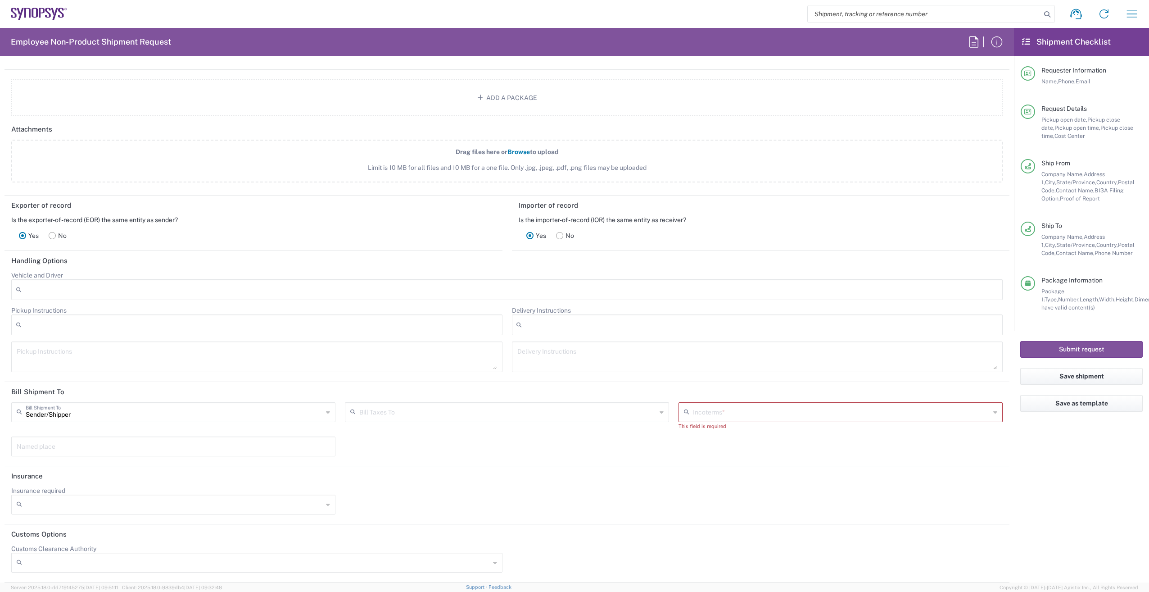
click at [731, 411] on input "text" at bounding box center [841, 411] width 297 height 16
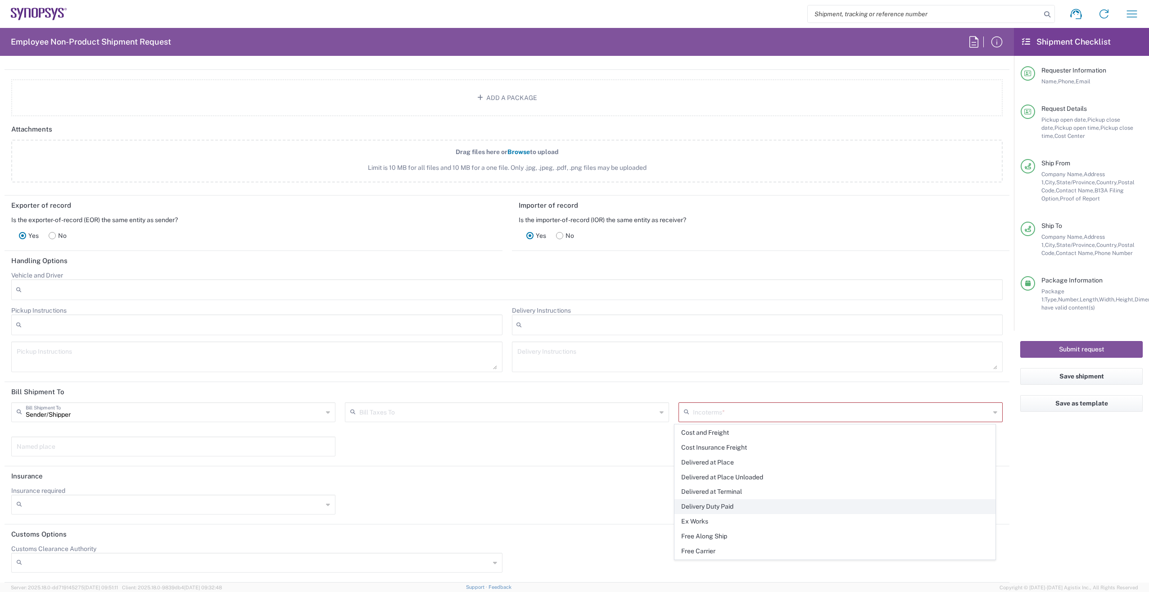
scroll to position [42, 0]
click at [726, 494] on span "Delivery Duty Paid" at bounding box center [835, 493] width 320 height 14
type input "Sender/Shipper"
type input "Delivery Duty Paid"
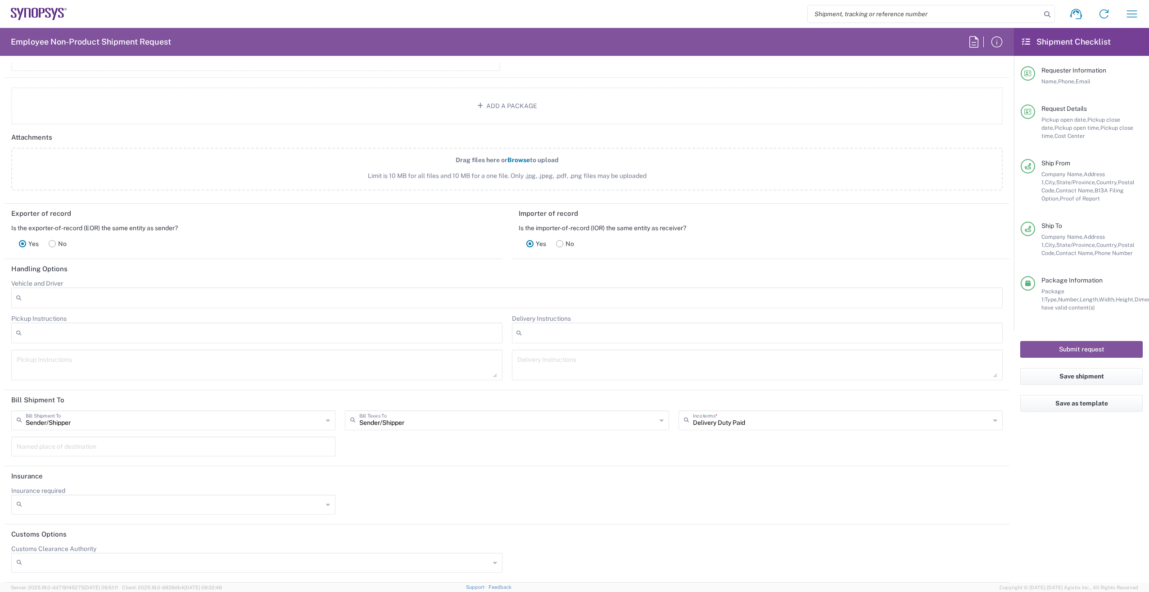
scroll to position [1447, 0]
click at [1077, 342] on button "Submit request" at bounding box center [1081, 349] width 122 height 17
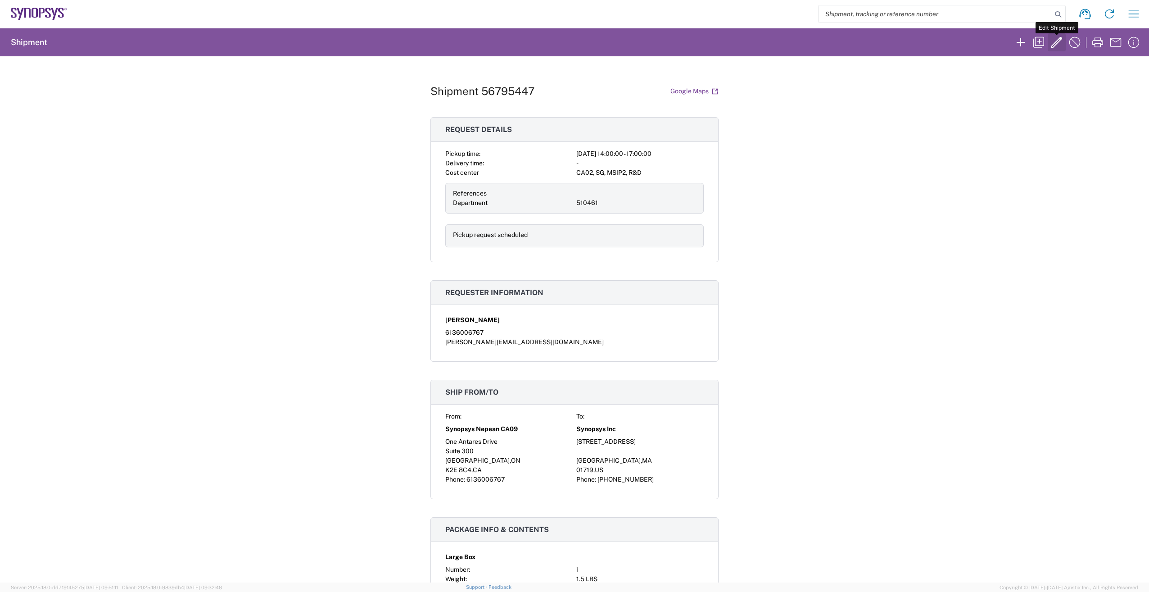
click at [1057, 45] on icon "button" at bounding box center [1056, 42] width 14 height 14
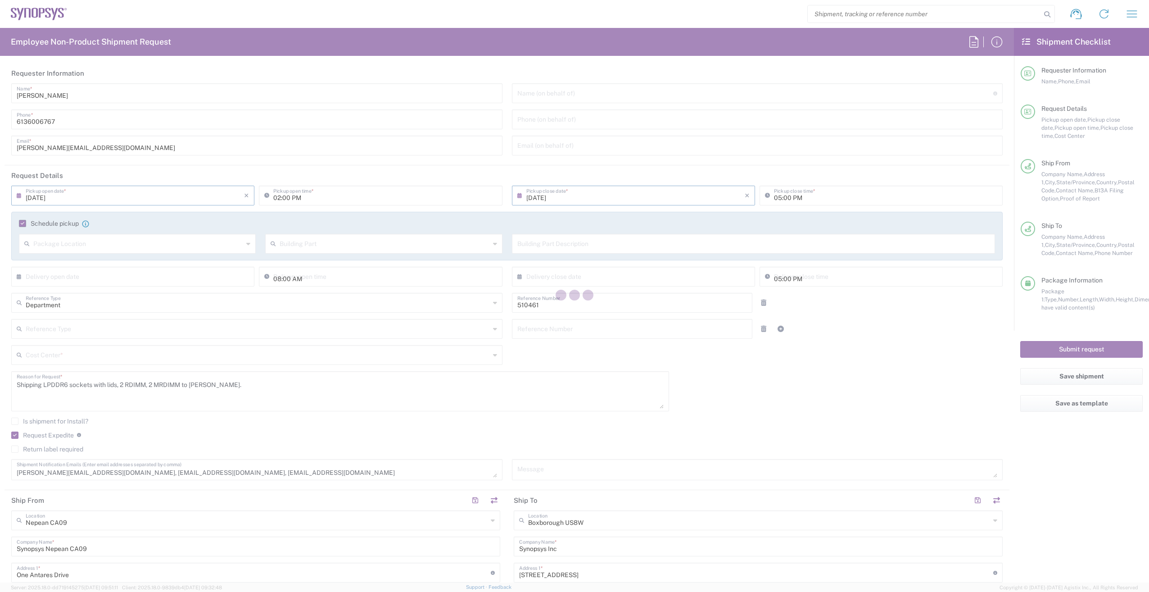
type input "[US_STATE]"
type input "CA02, SG, MSIP2, R&D 510461"
type input "[GEOGRAPHIC_DATA]"
type input "Large Box"
